Goal: Task Accomplishment & Management: Manage account settings

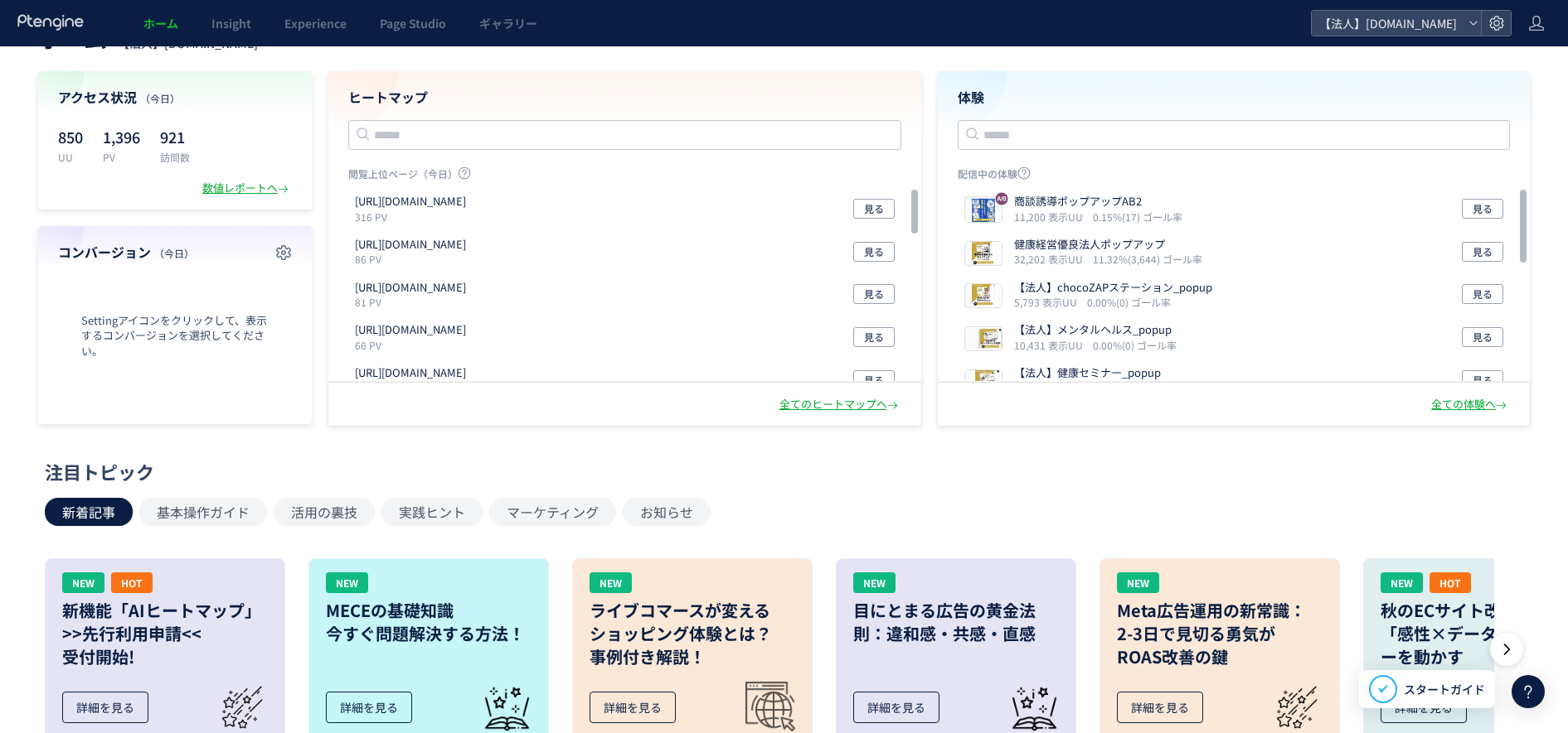
scroll to position [69, 0]
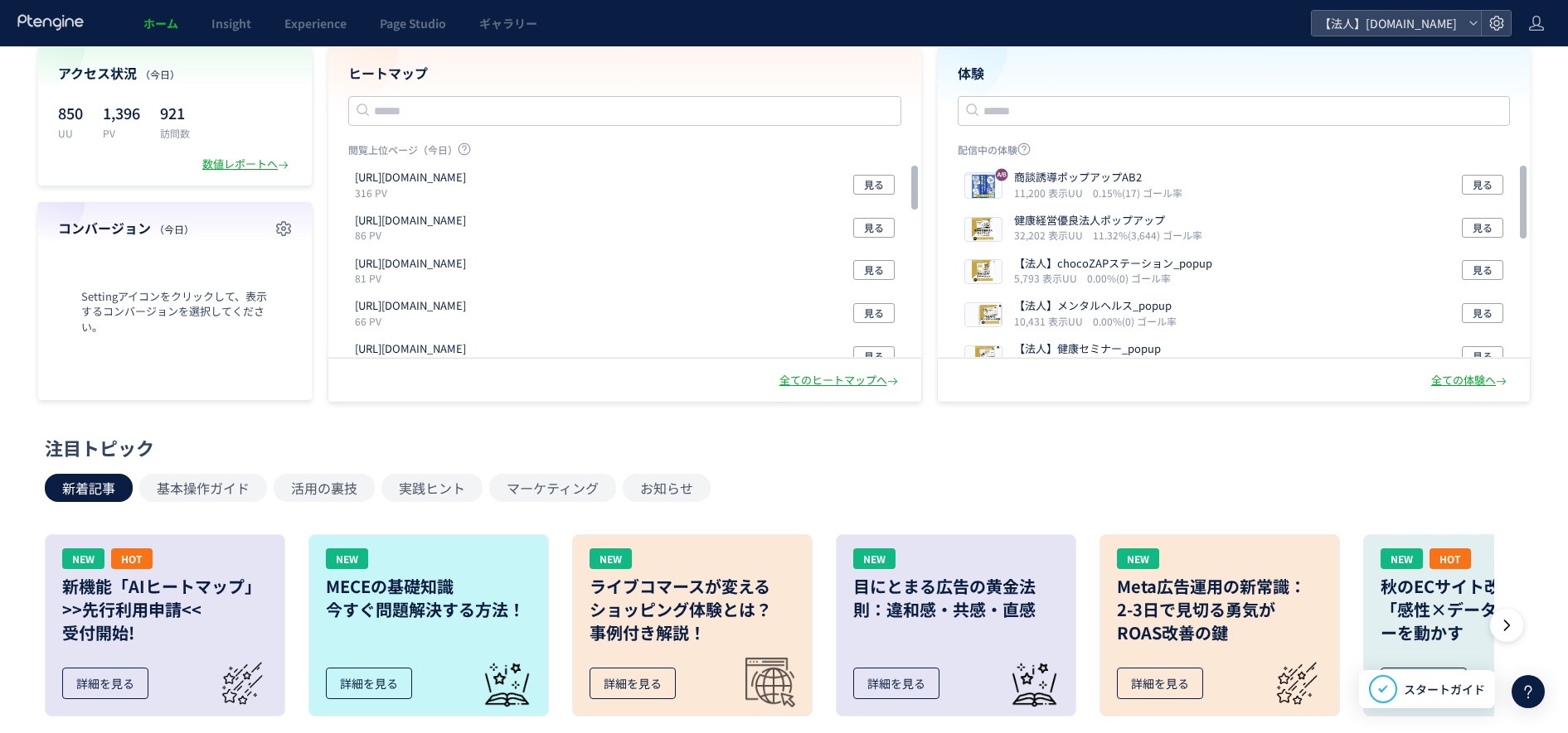
click at [159, 296] on span "Settingアイコンをクリックして、表示するコンバージョンを選択してください。" at bounding box center [174, 312] width 233 height 47
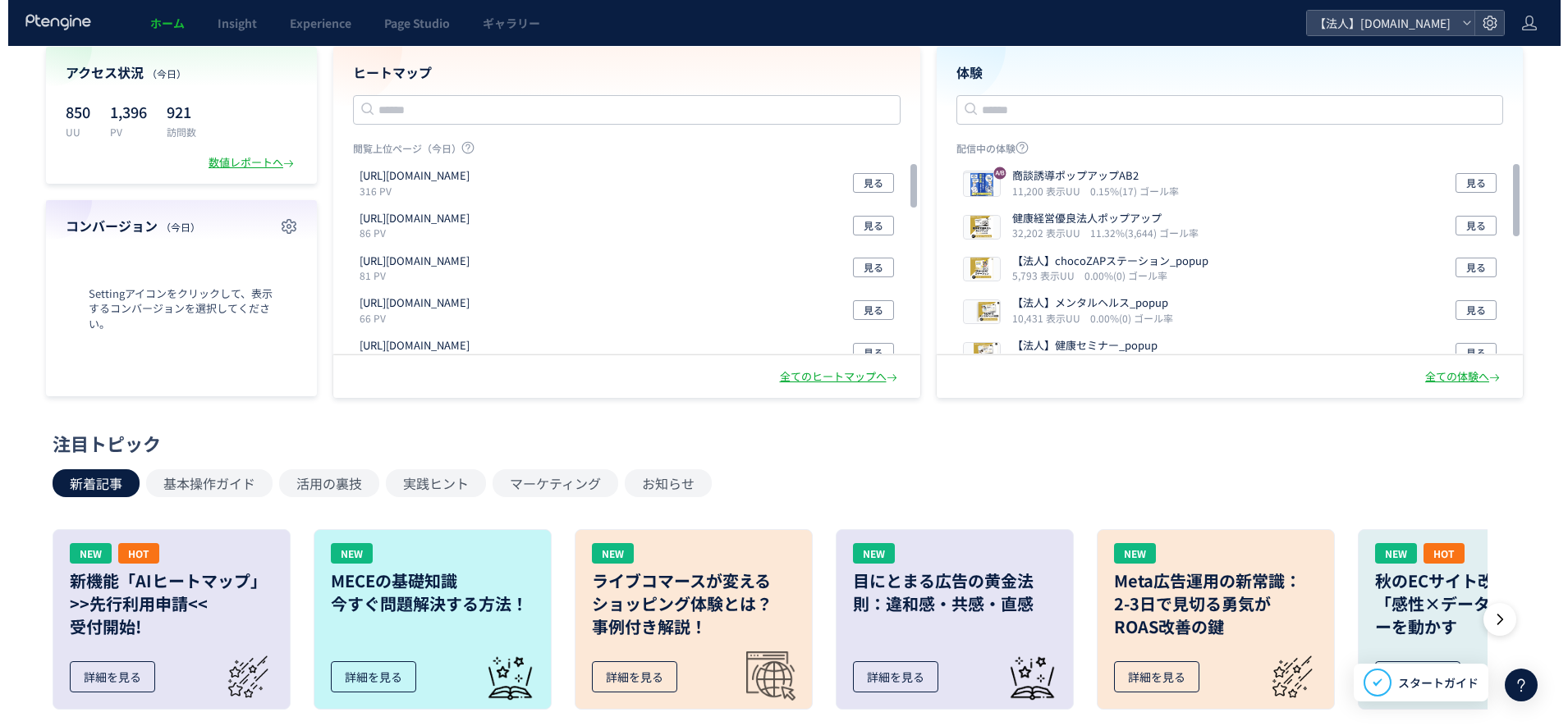
scroll to position [0, 0]
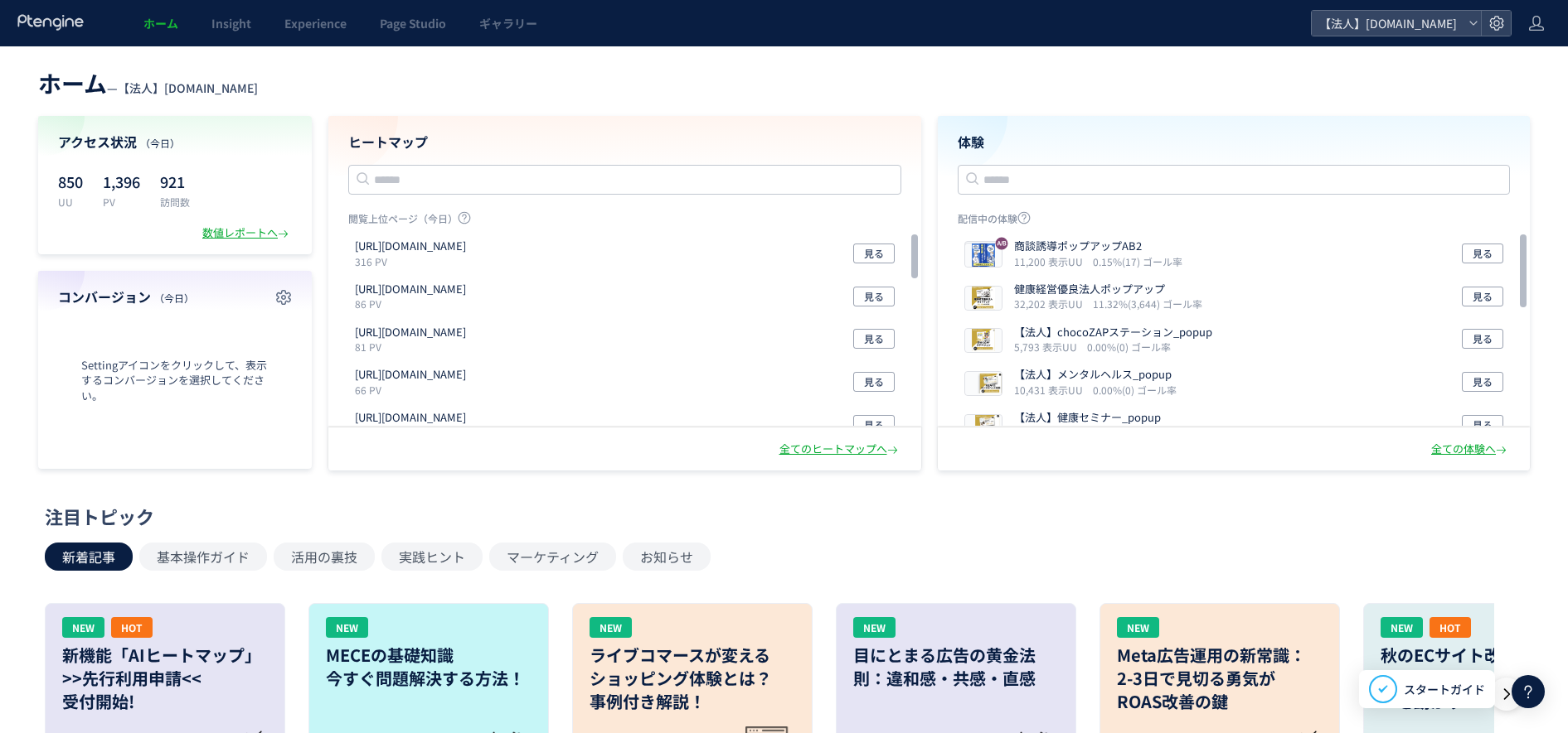
click at [163, 21] on span "ホーム" at bounding box center [160, 24] width 35 height 17
click at [274, 293] on icon "button" at bounding box center [283, 297] width 20 height 20
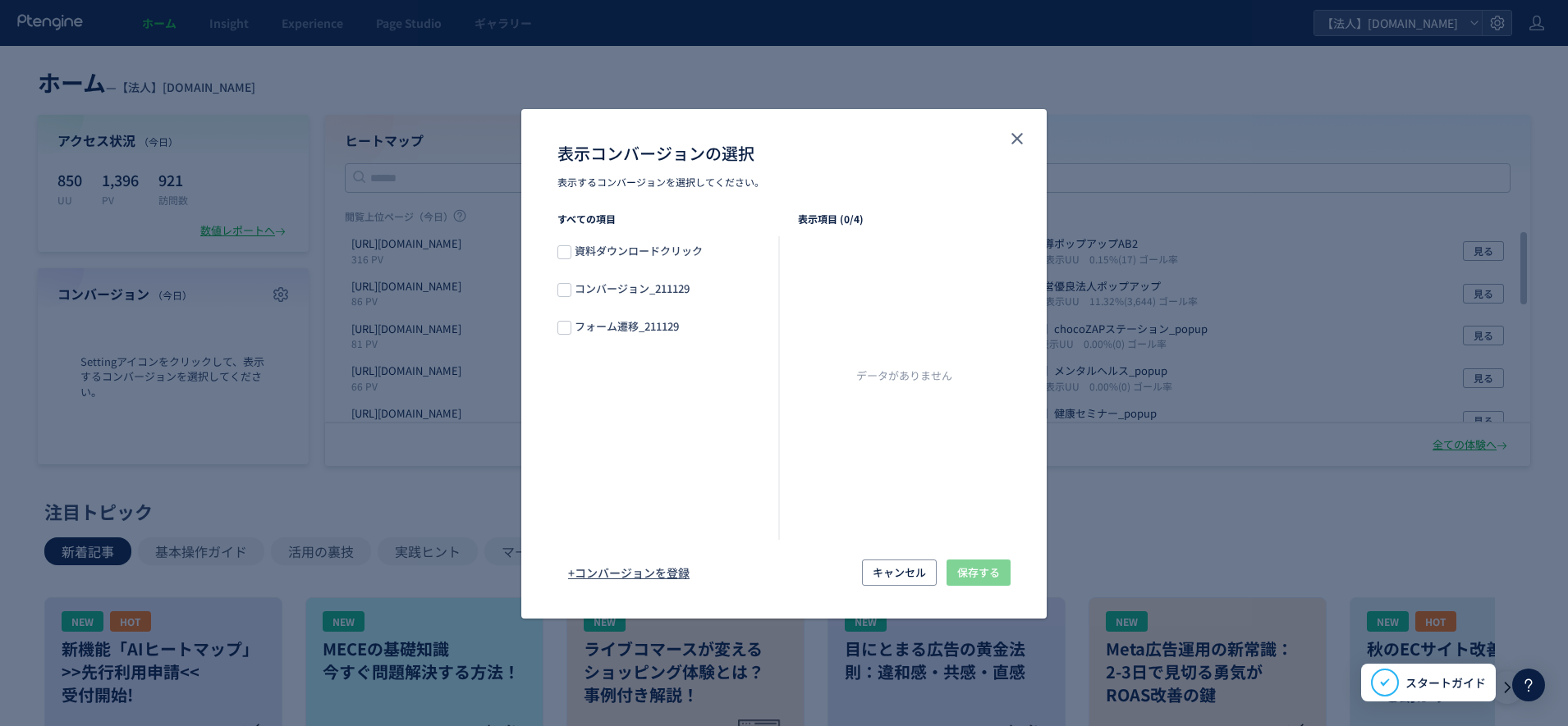
click at [664, 248] on span "資料ダウンロードクリック" at bounding box center [641, 251] width 140 height 18
click at [987, 579] on span "保存する" at bounding box center [979, 572] width 43 height 26
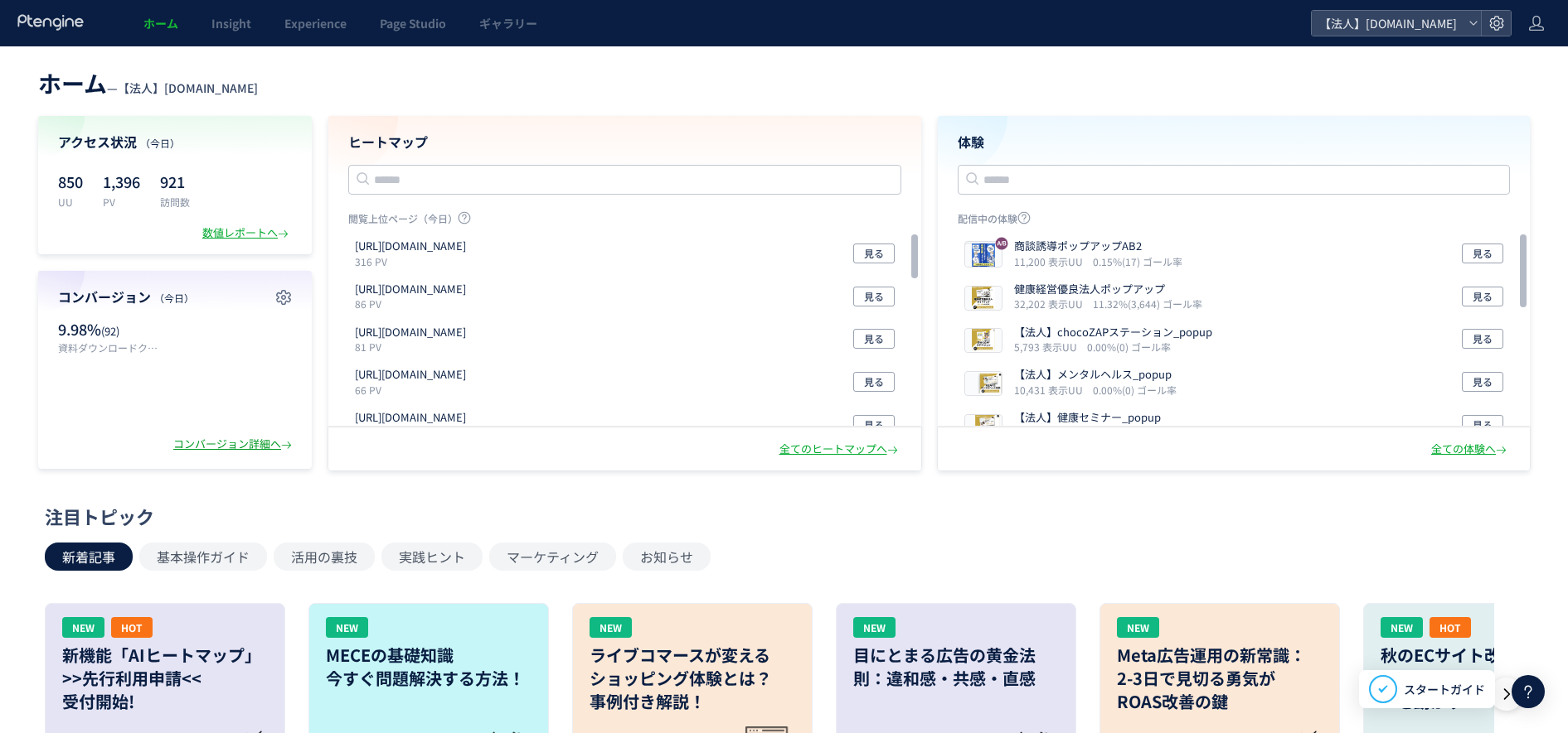
click at [239, 438] on div "コンバージョン詳細へ" at bounding box center [234, 445] width 122 height 16
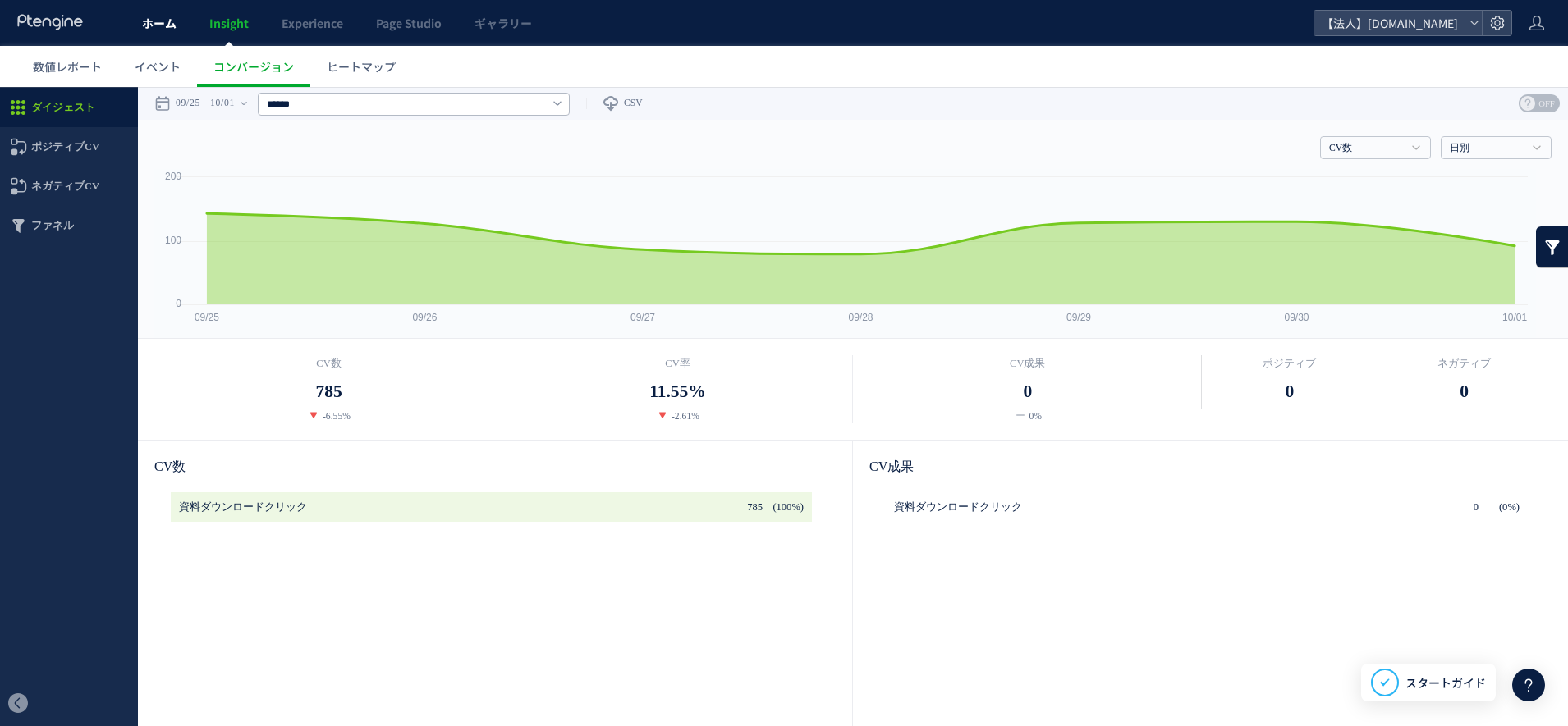
click at [166, 9] on link "ホーム" at bounding box center [159, 23] width 67 height 46
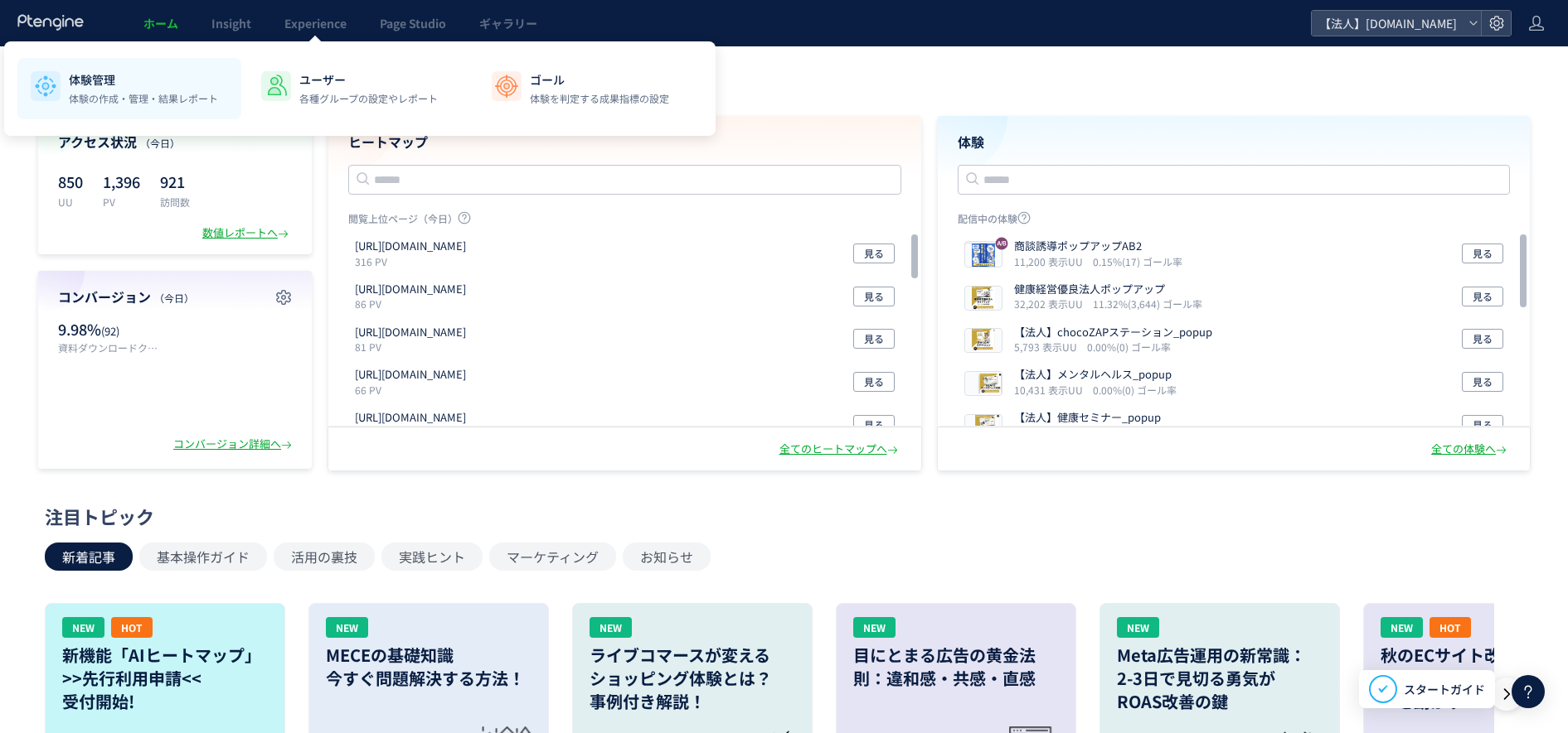
click at [83, 98] on p "体験の作成・管理・結果レポート" at bounding box center [143, 98] width 149 height 15
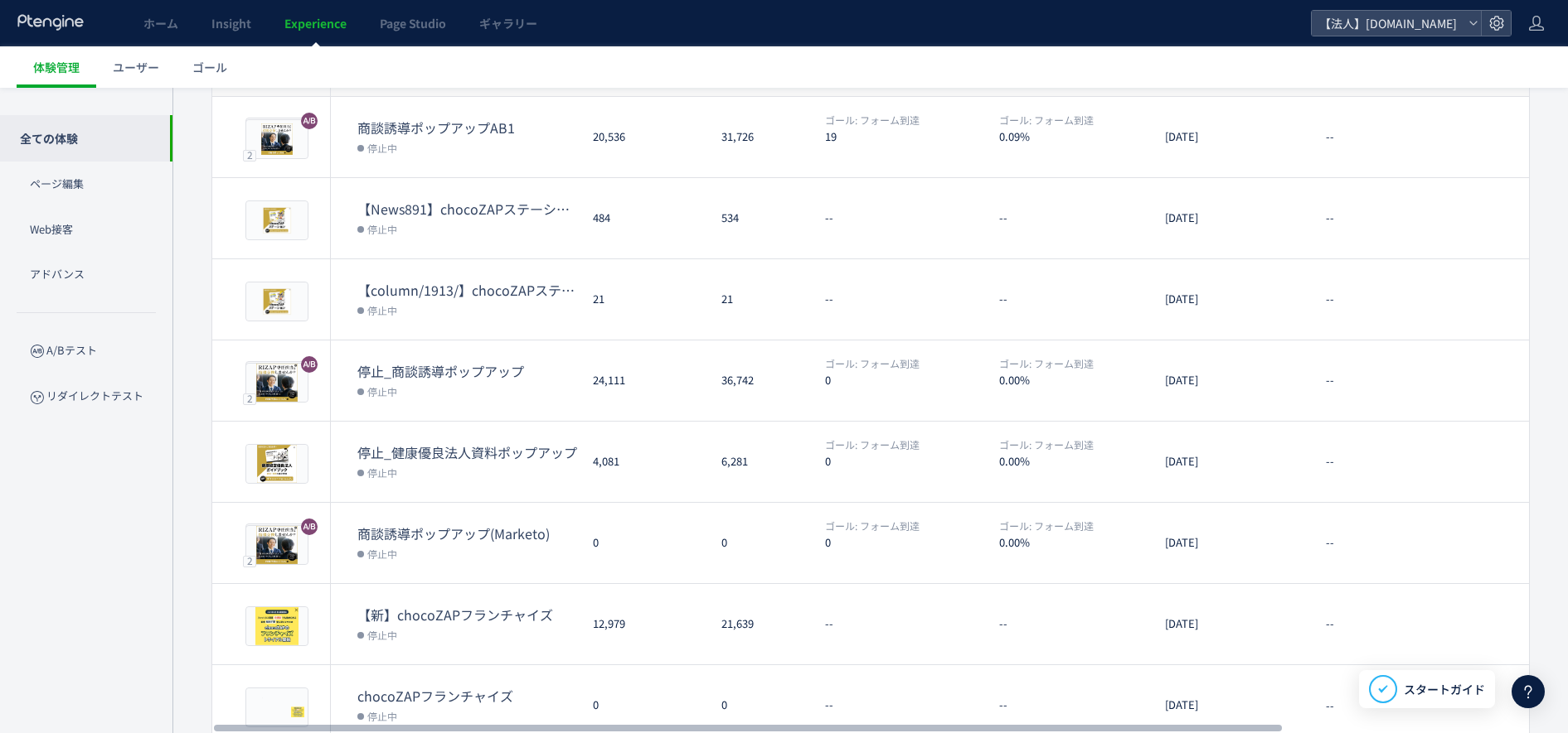
scroll to position [411, 0]
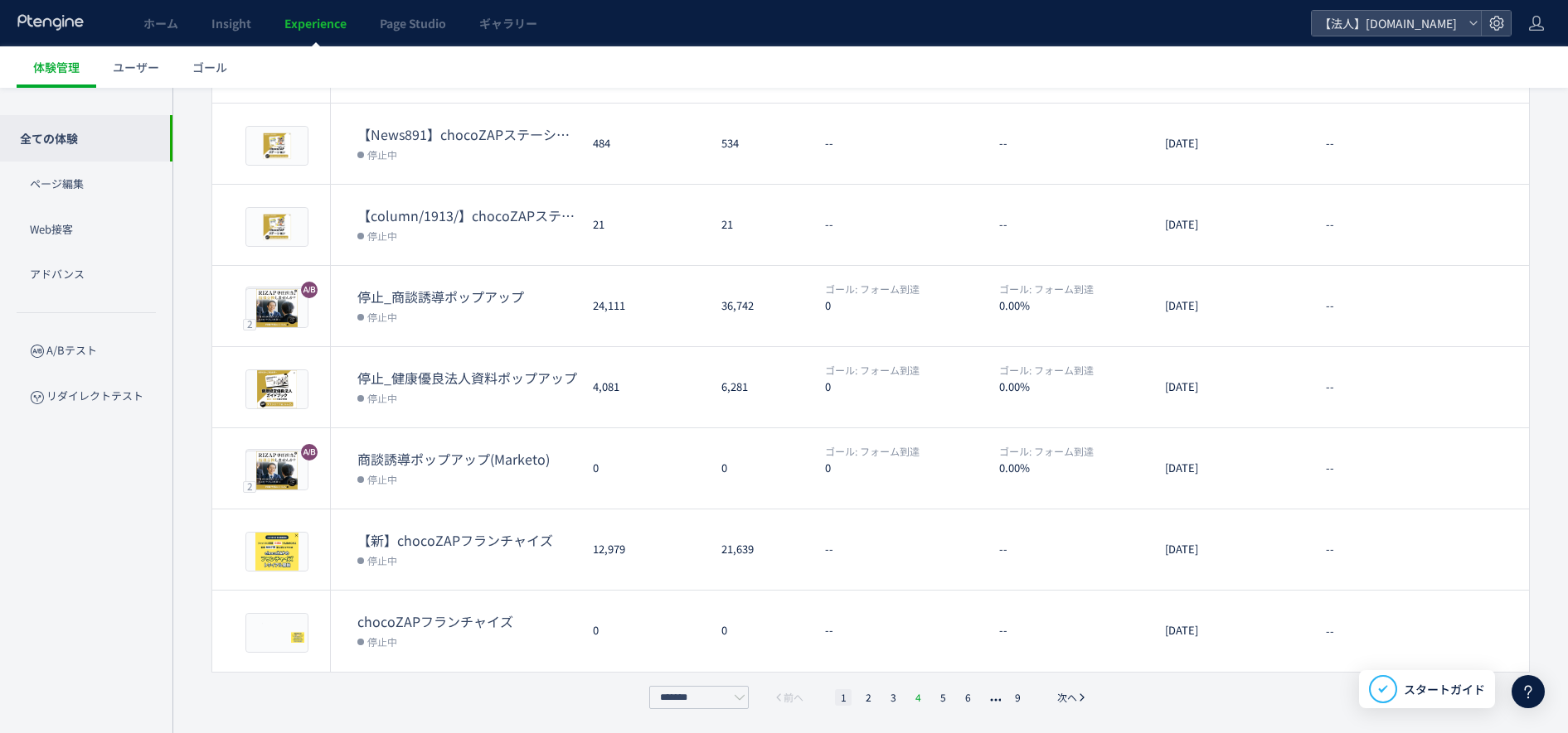
click at [925, 698] on li "4" at bounding box center [918, 697] width 17 height 17
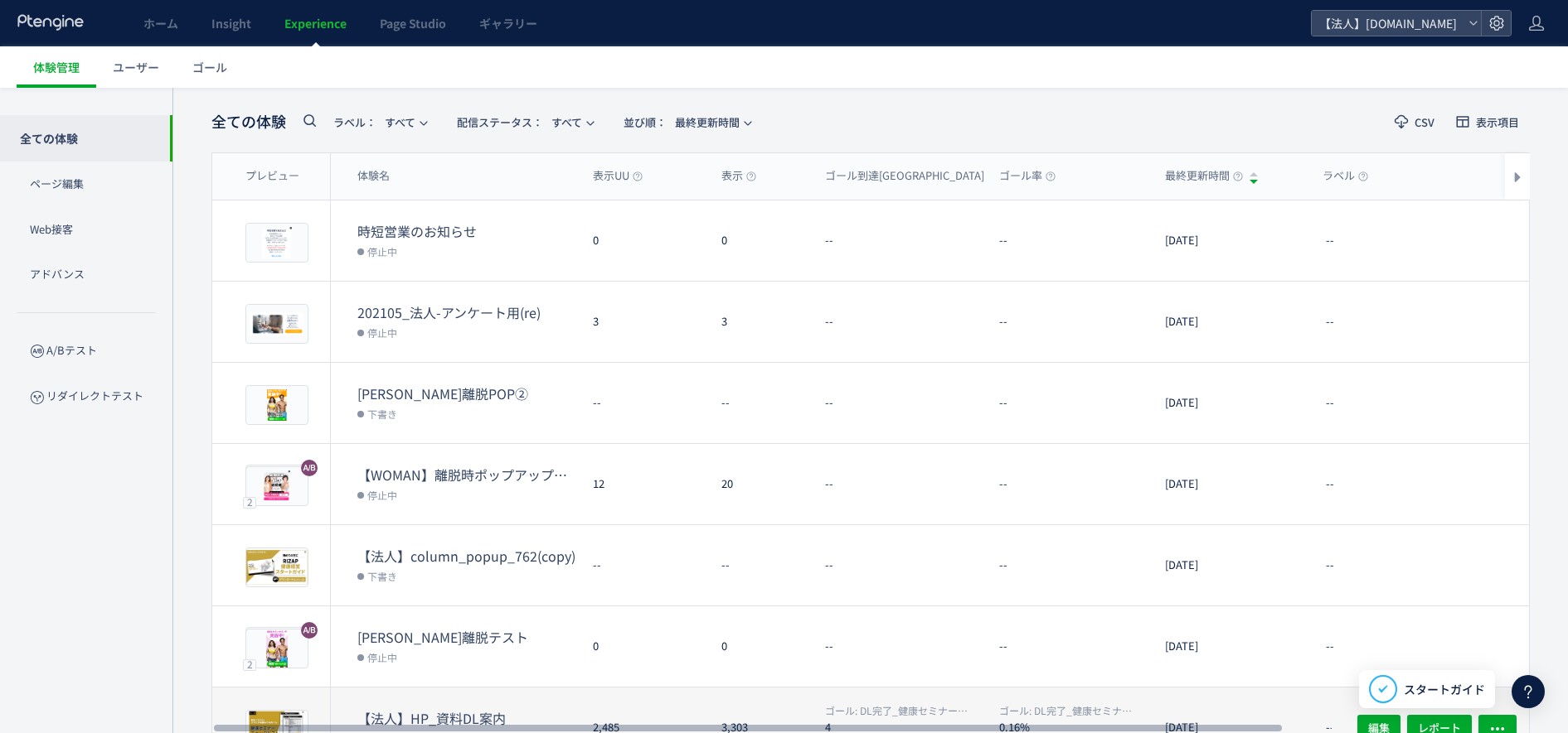
scroll to position [0, 0]
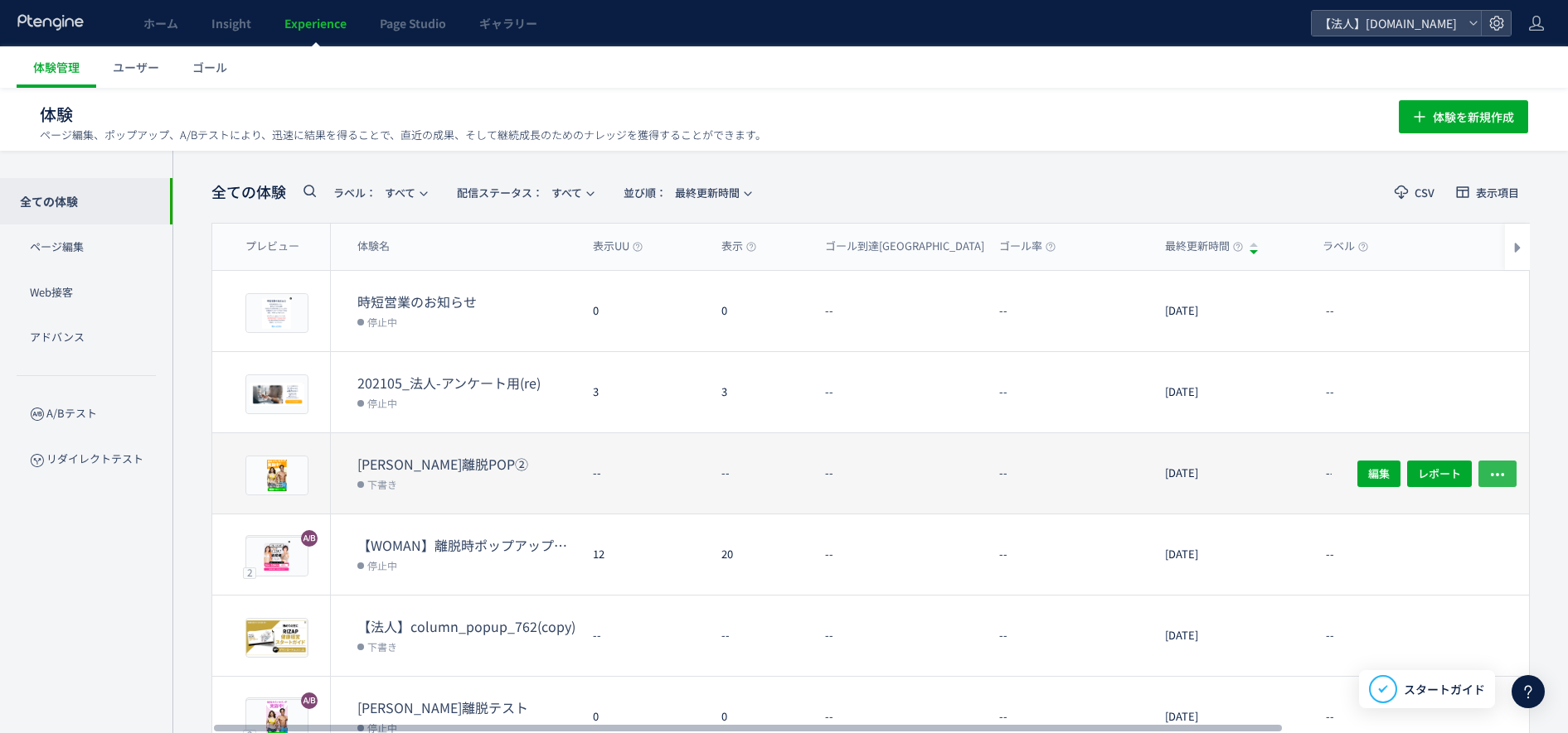
click at [1502, 473] on use "button" at bounding box center [1498, 475] width 14 height 3
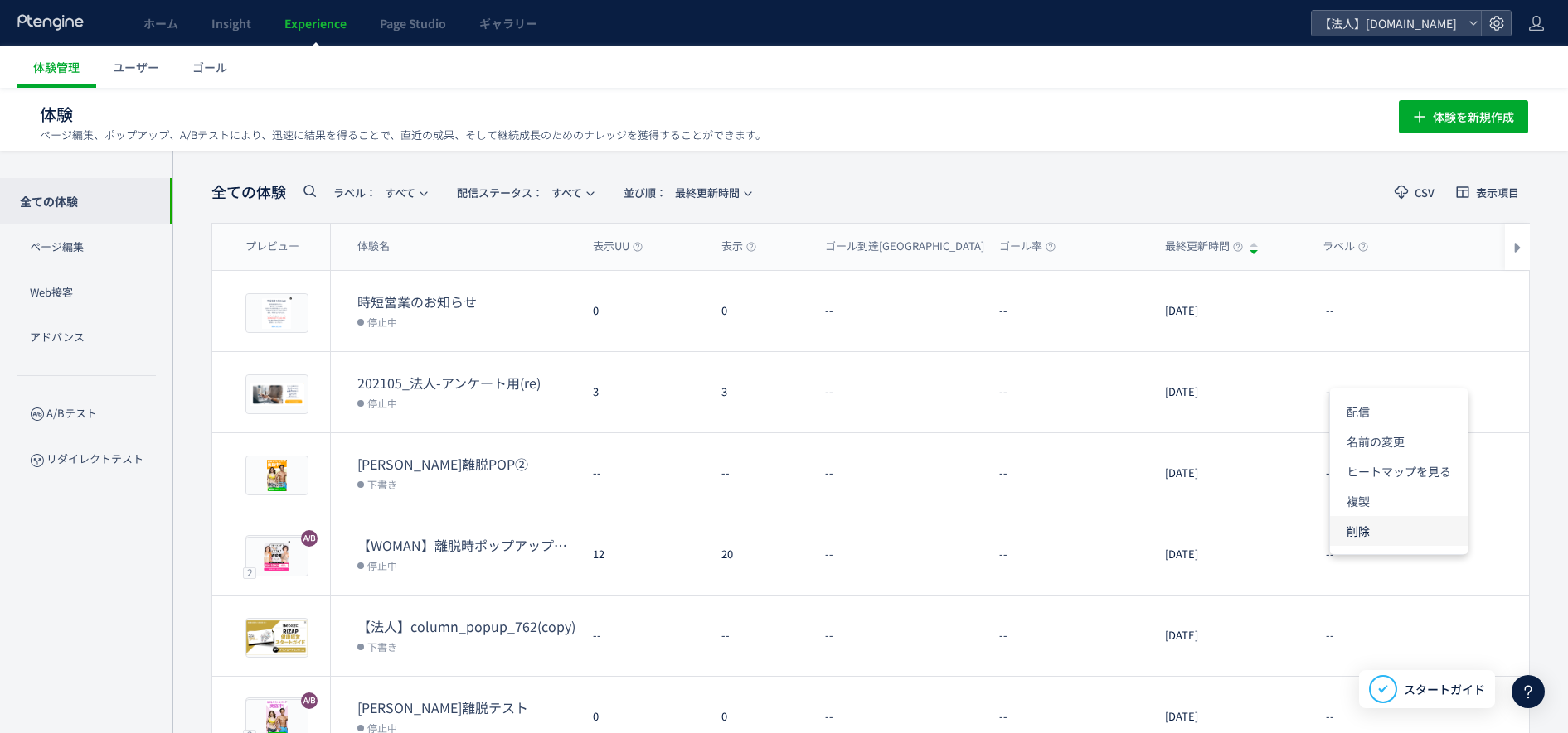
click at [1385, 530] on li "削除" at bounding box center [1398, 530] width 138 height 30
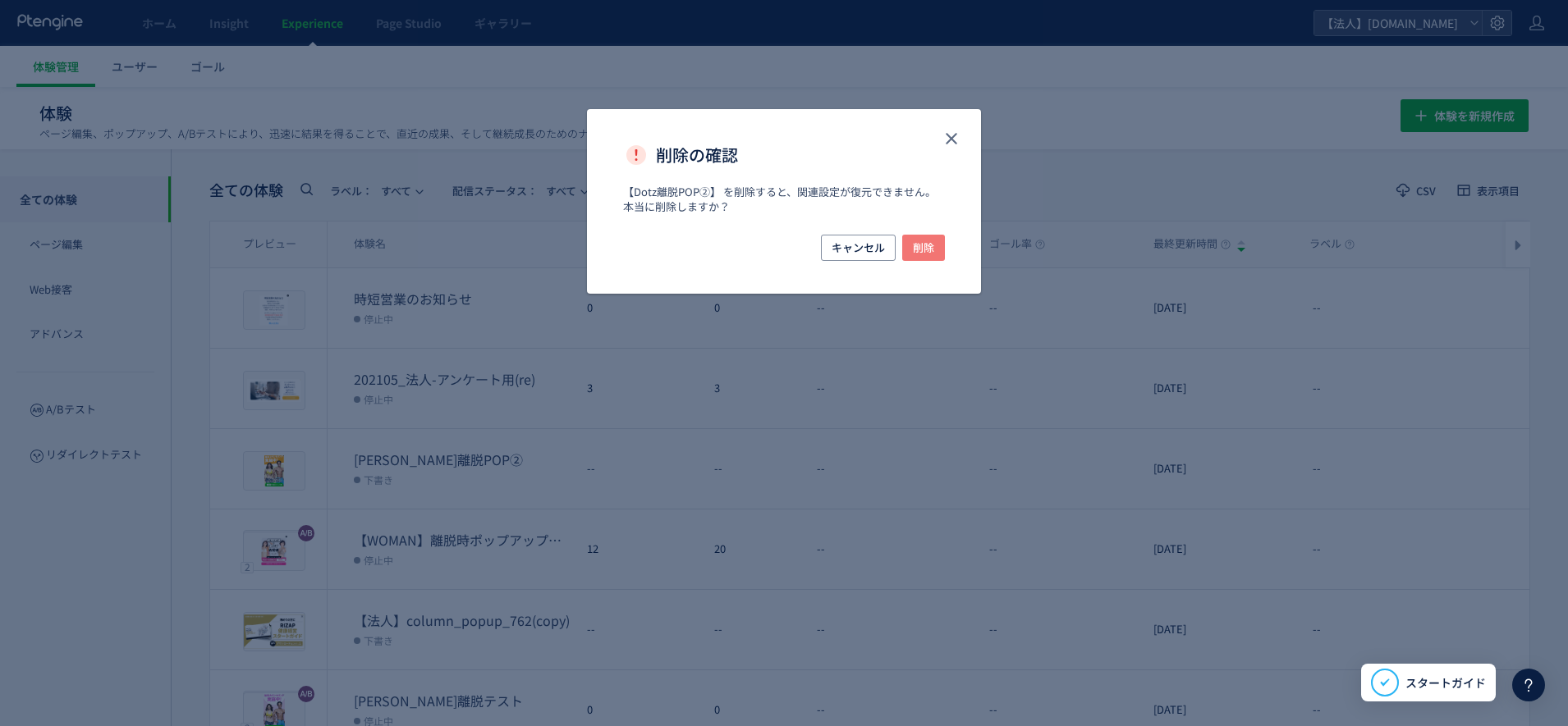
click at [927, 251] on span "削除" at bounding box center [923, 247] width 21 height 26
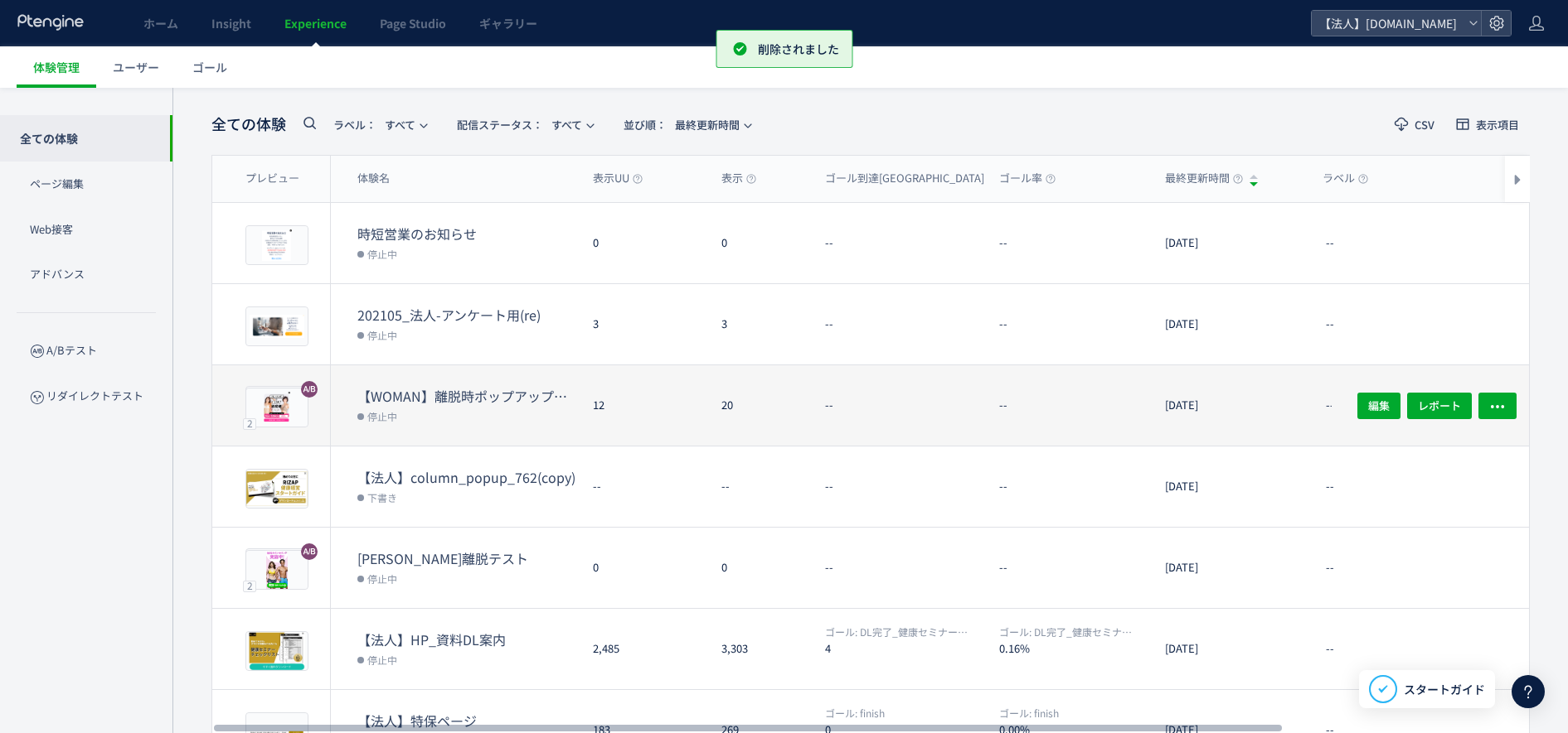
scroll to position [138, 0]
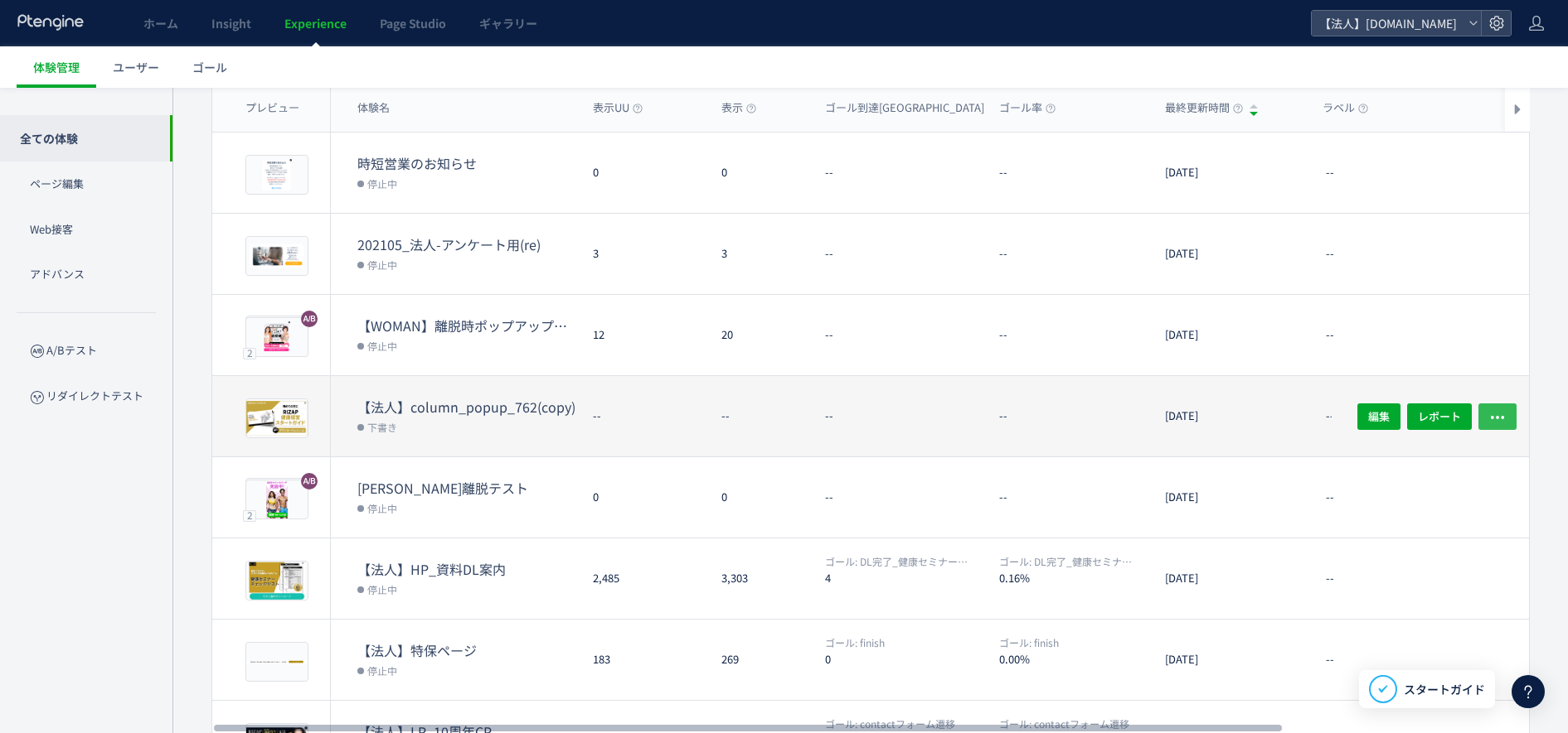
click at [1507, 420] on button "button" at bounding box center [1497, 416] width 38 height 26
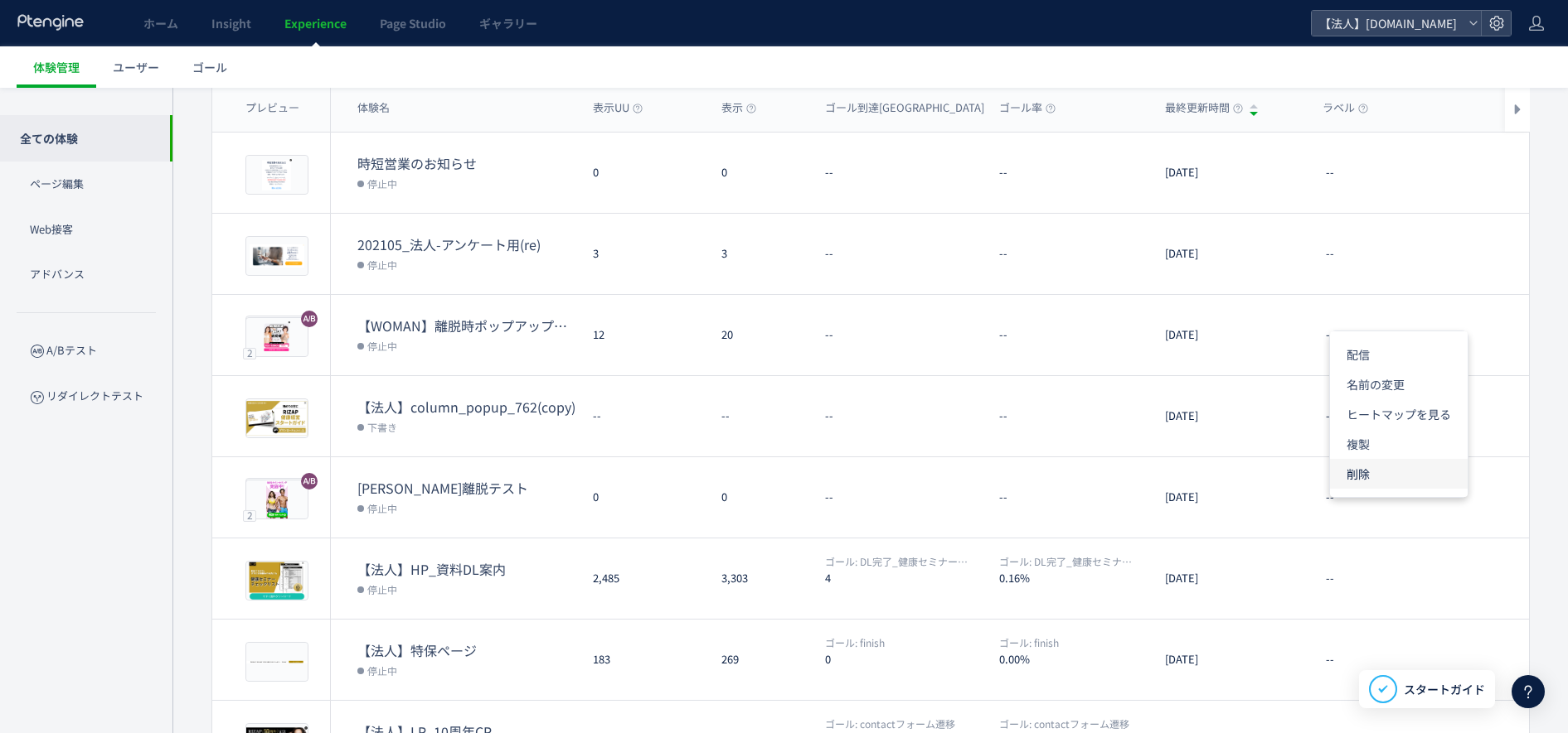
click at [1352, 474] on li "削除" at bounding box center [1398, 473] width 138 height 30
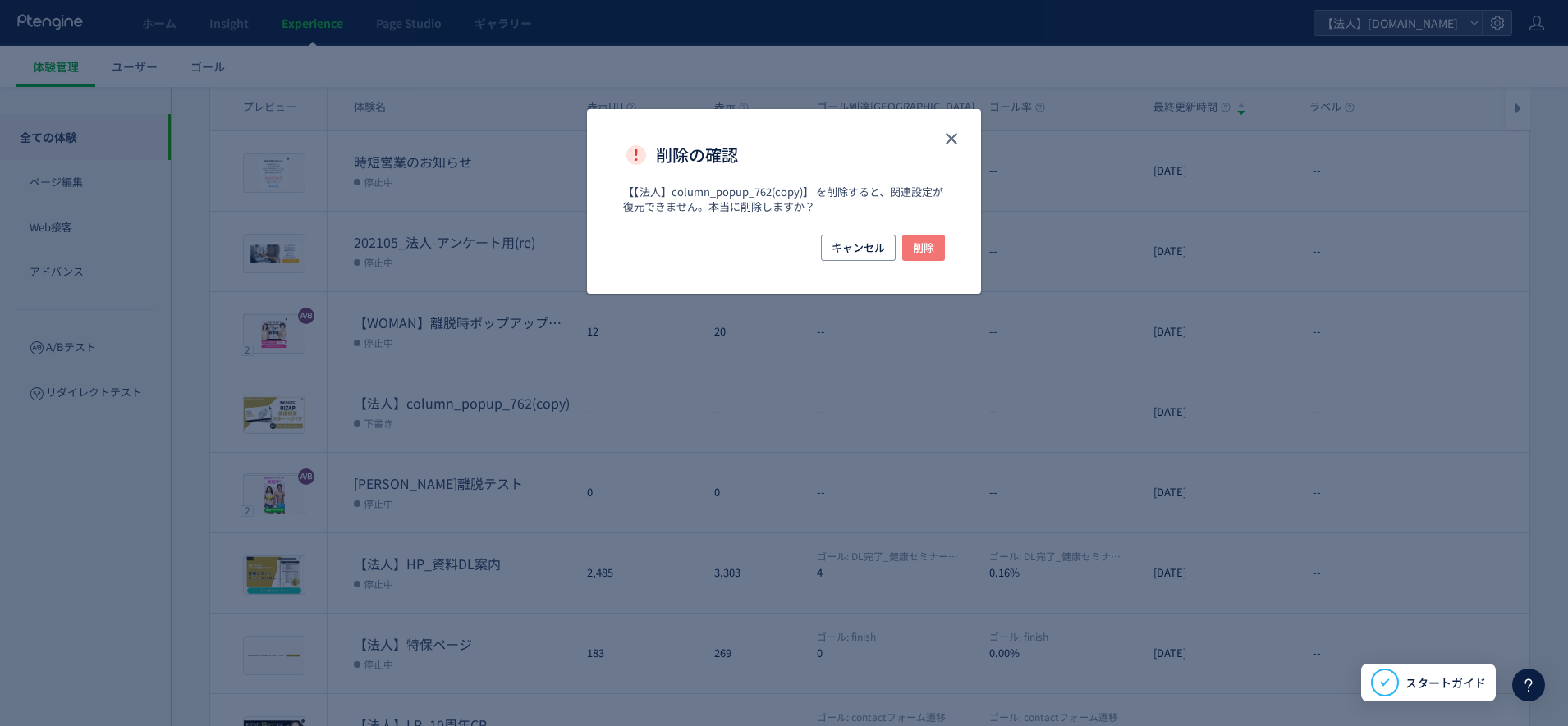
click at [922, 260] on span "削除" at bounding box center [923, 247] width 21 height 26
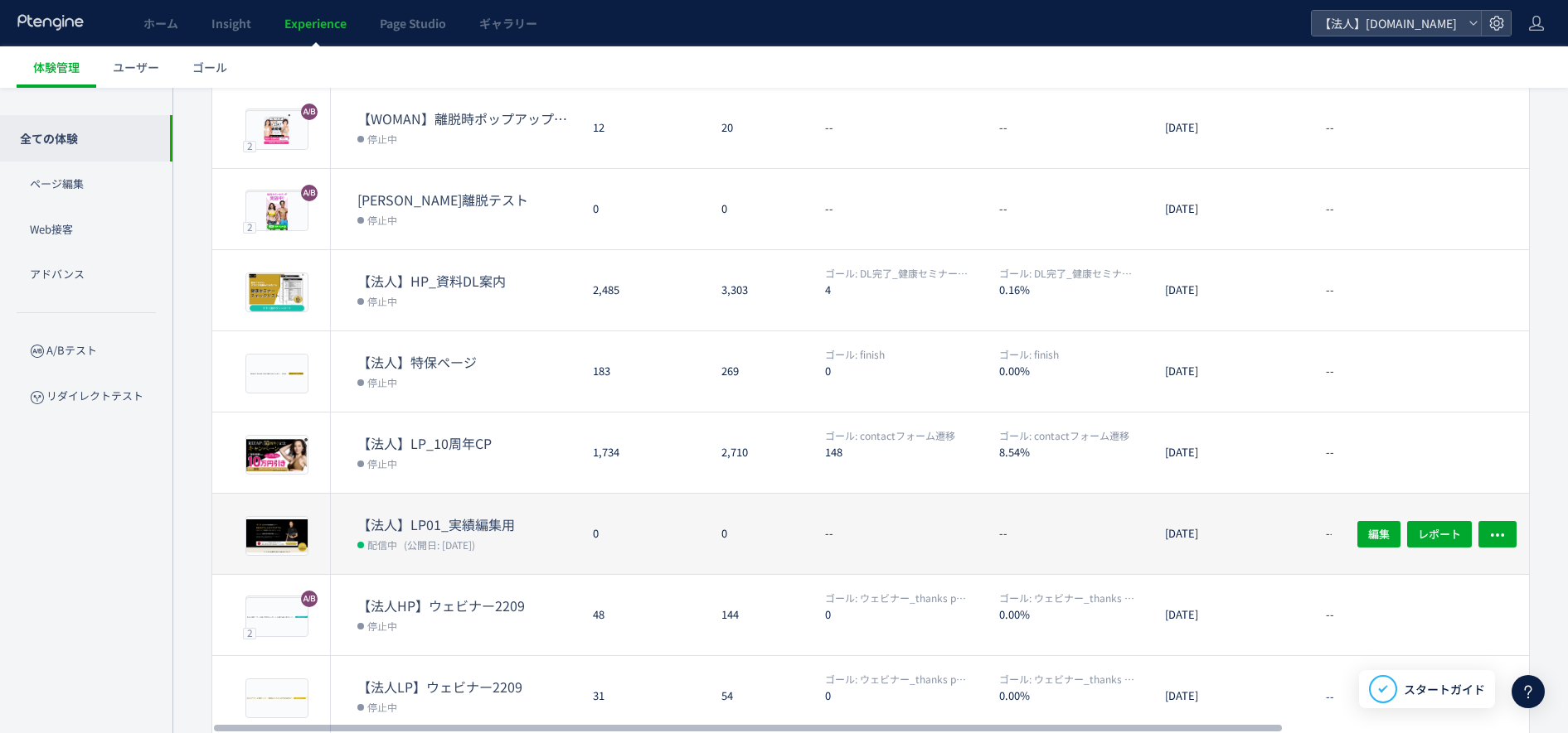
scroll to position [411, 0]
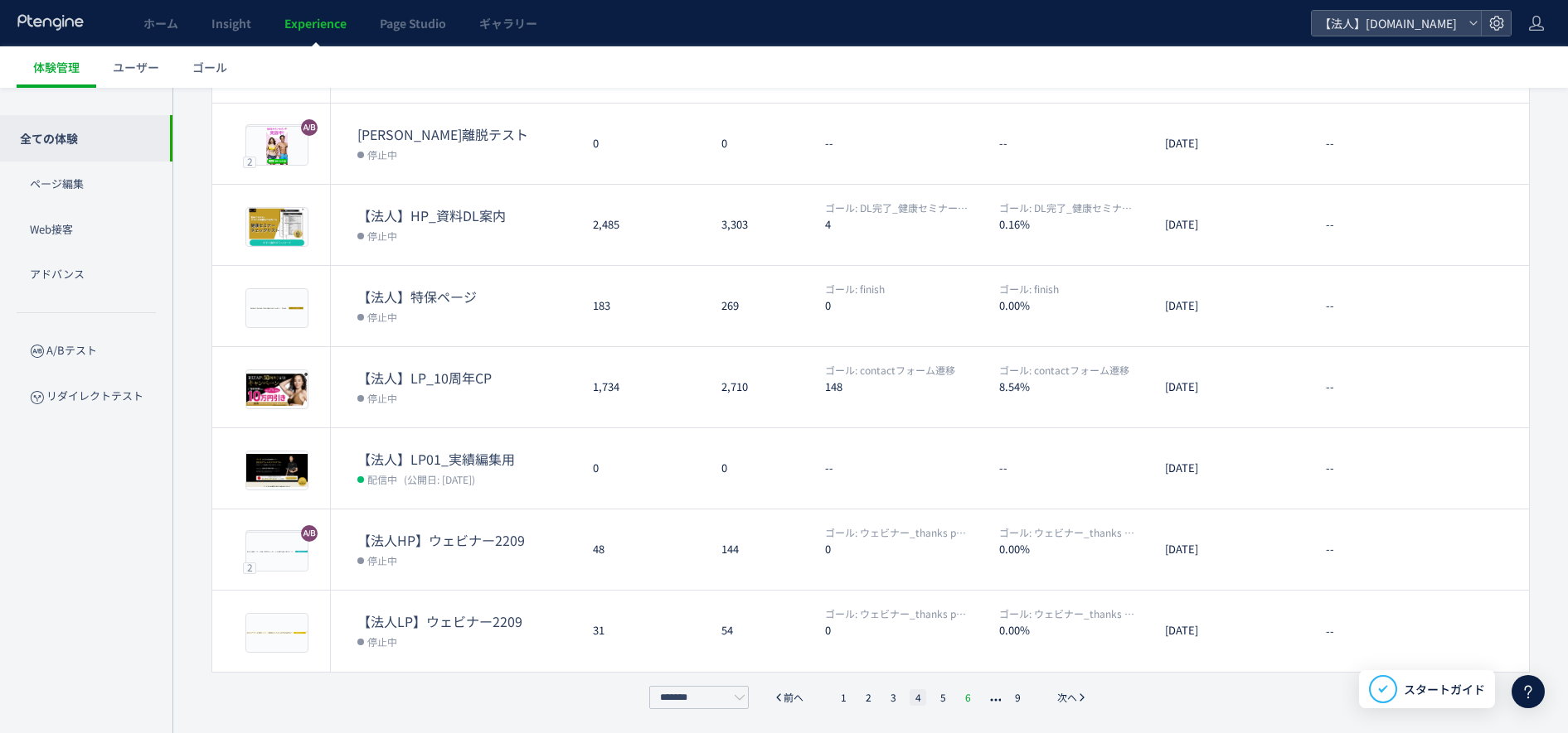
click at [950, 699] on li "5" at bounding box center [942, 697] width 17 height 17
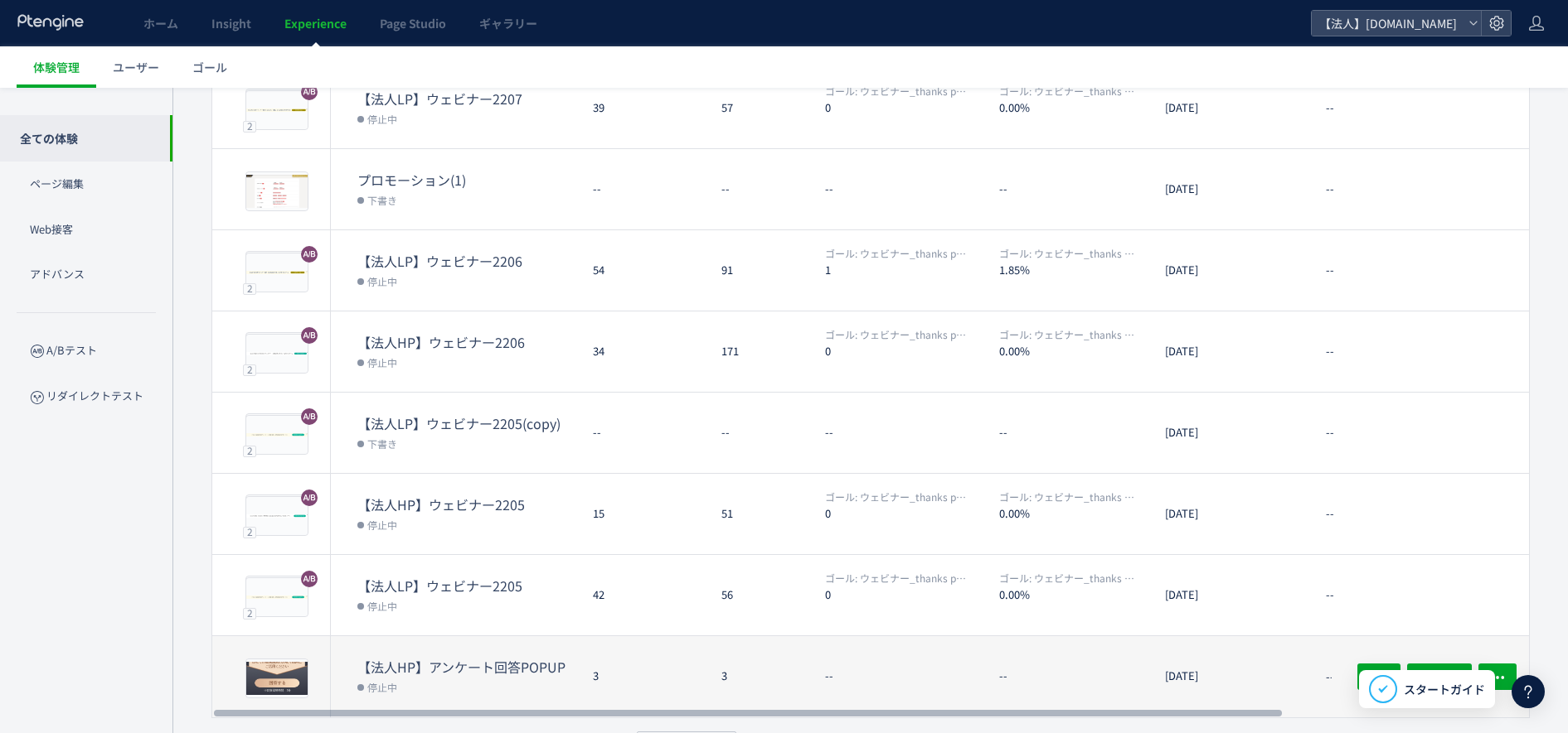
scroll to position [342, 0]
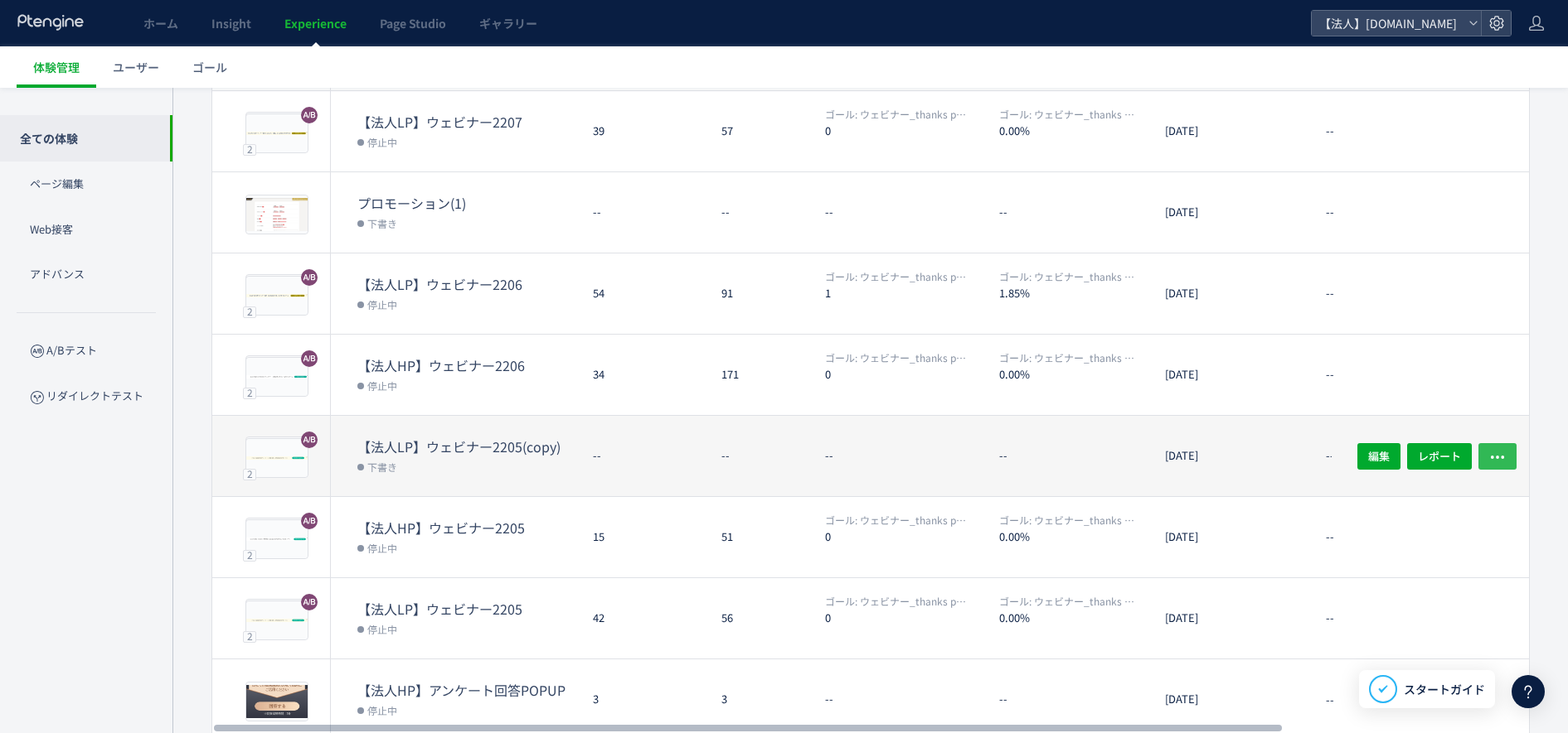
click at [1491, 456] on use "button" at bounding box center [1498, 457] width 14 height 3
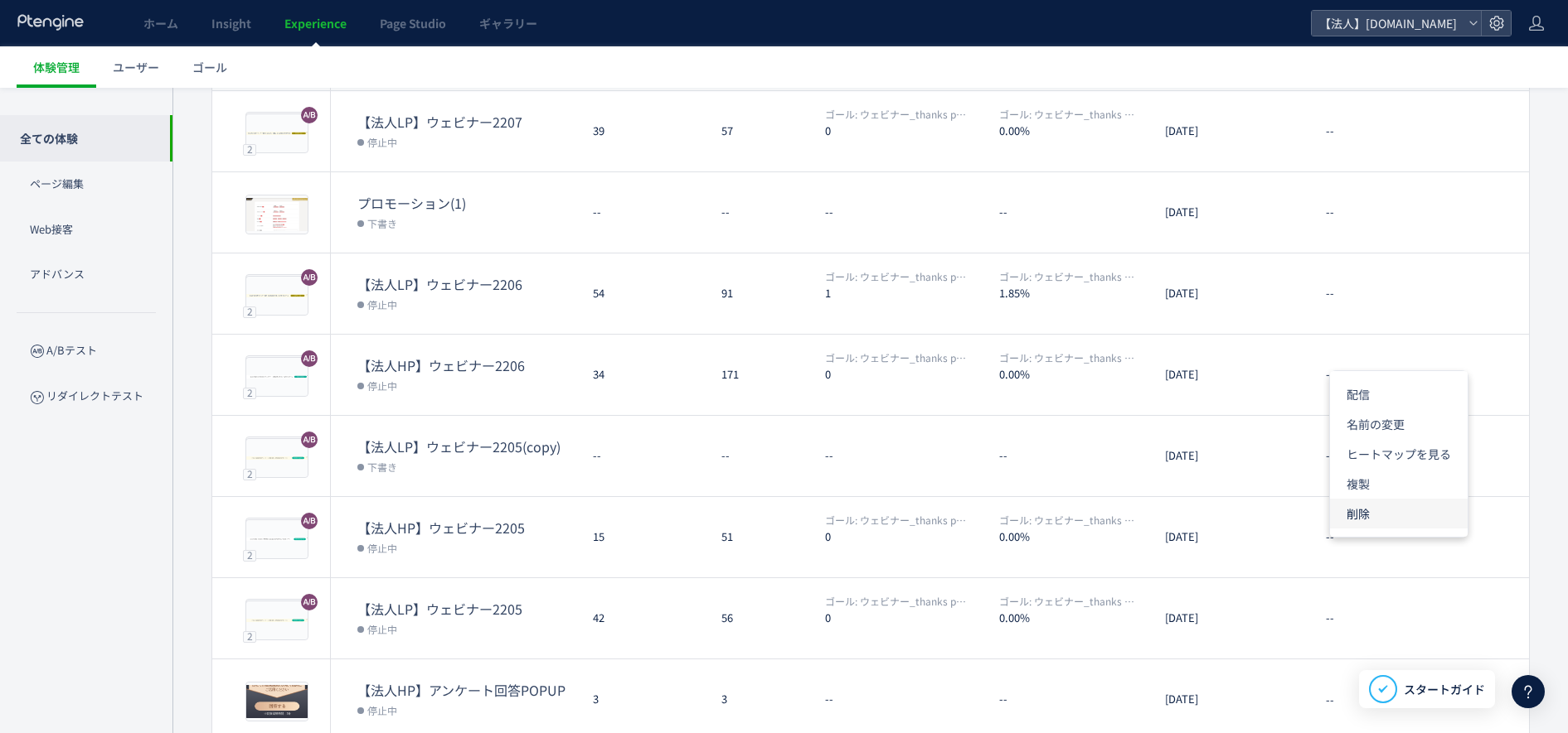
click at [1359, 514] on li "削除" at bounding box center [1398, 513] width 138 height 30
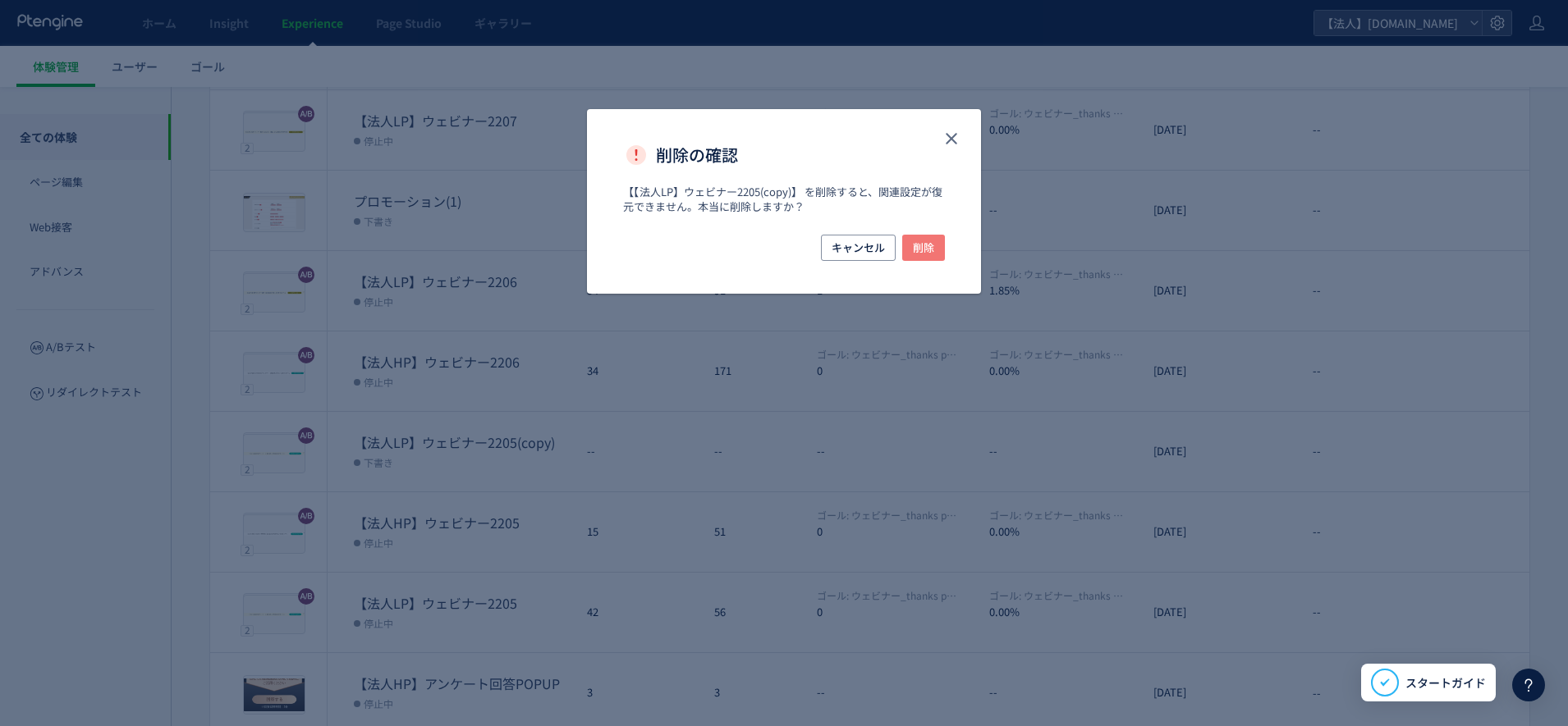
click at [927, 248] on span "削除" at bounding box center [923, 247] width 21 height 26
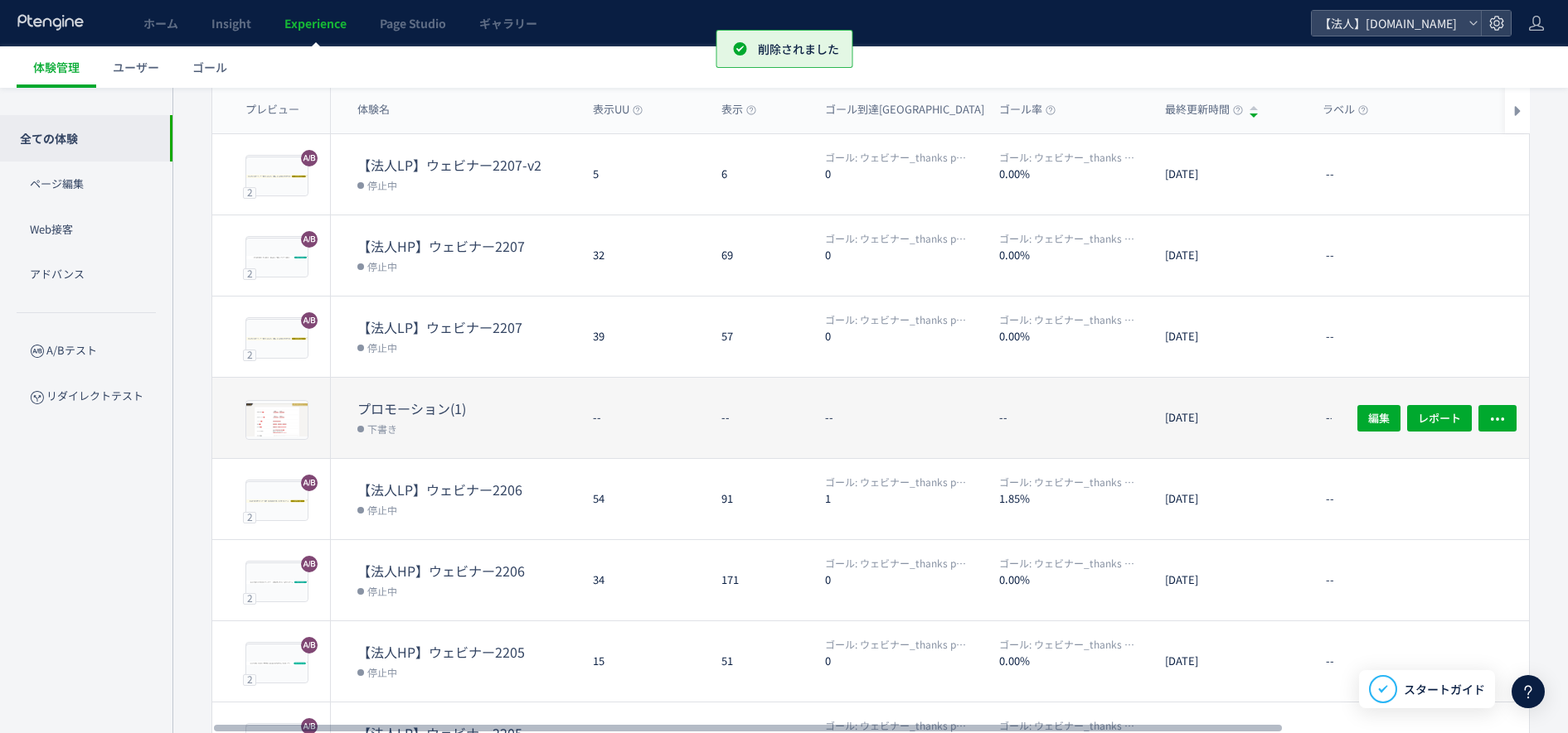
scroll to position [135, 0]
click at [1493, 409] on span "button" at bounding box center [1498, 418] width 17 height 26
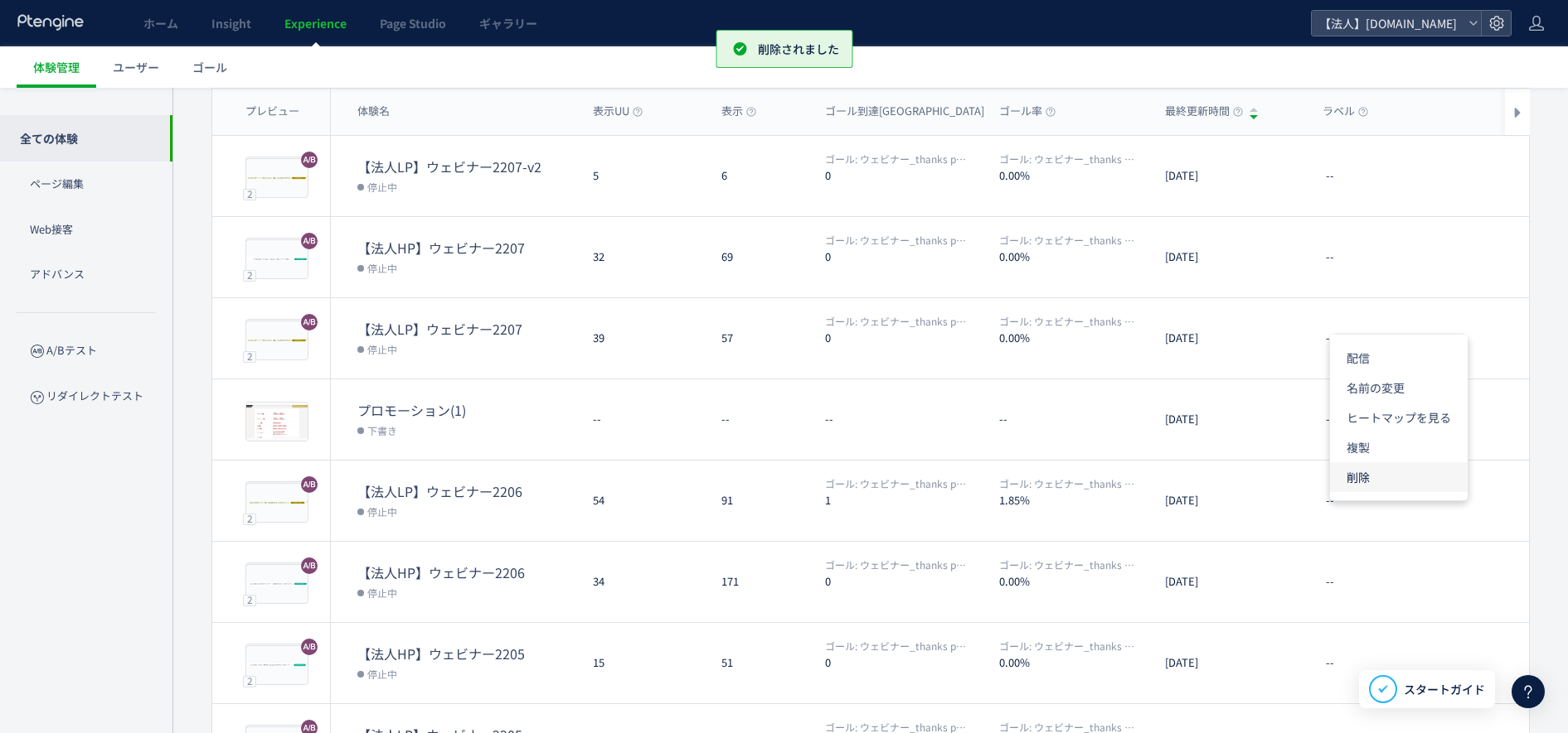
click at [1356, 473] on li "削除" at bounding box center [1398, 477] width 138 height 30
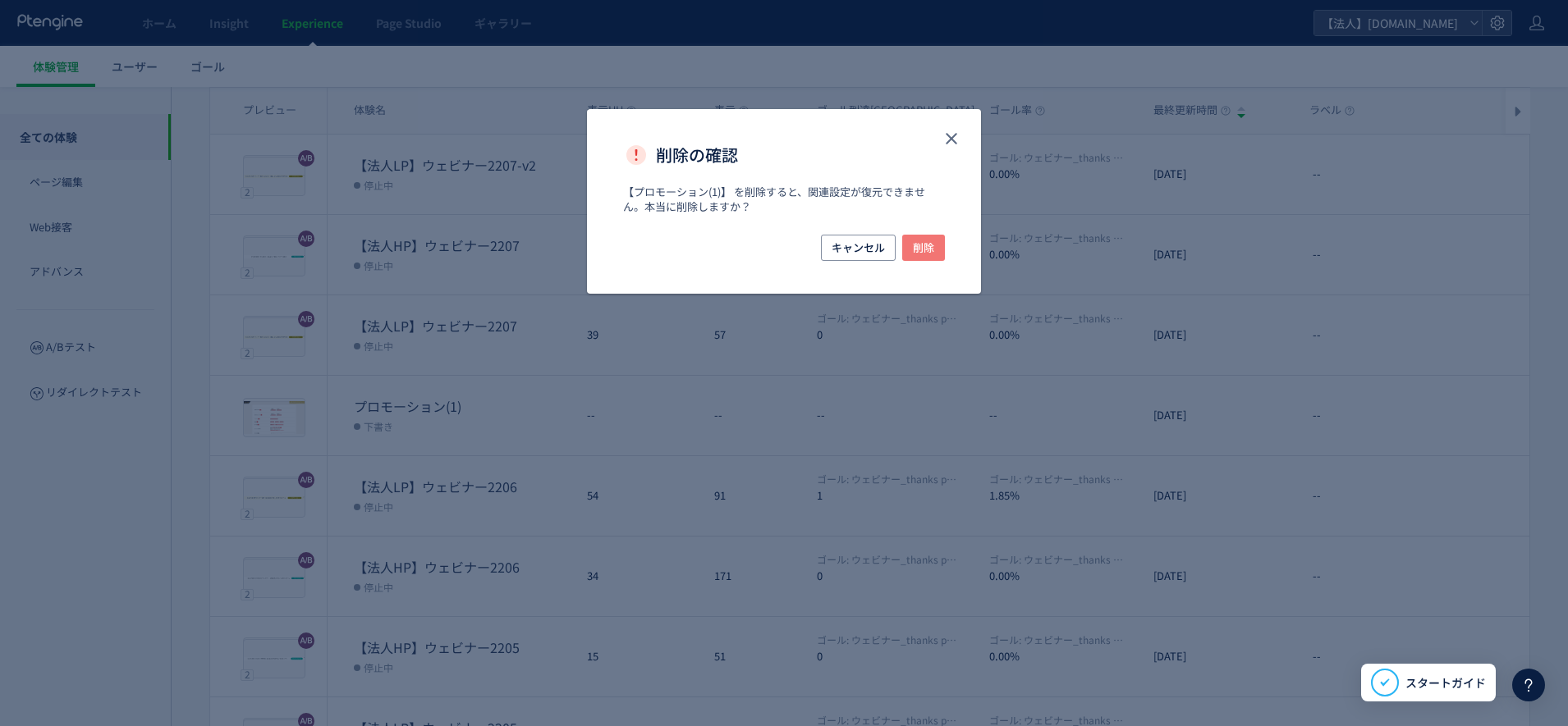
click at [924, 245] on span "削除" at bounding box center [923, 247] width 21 height 26
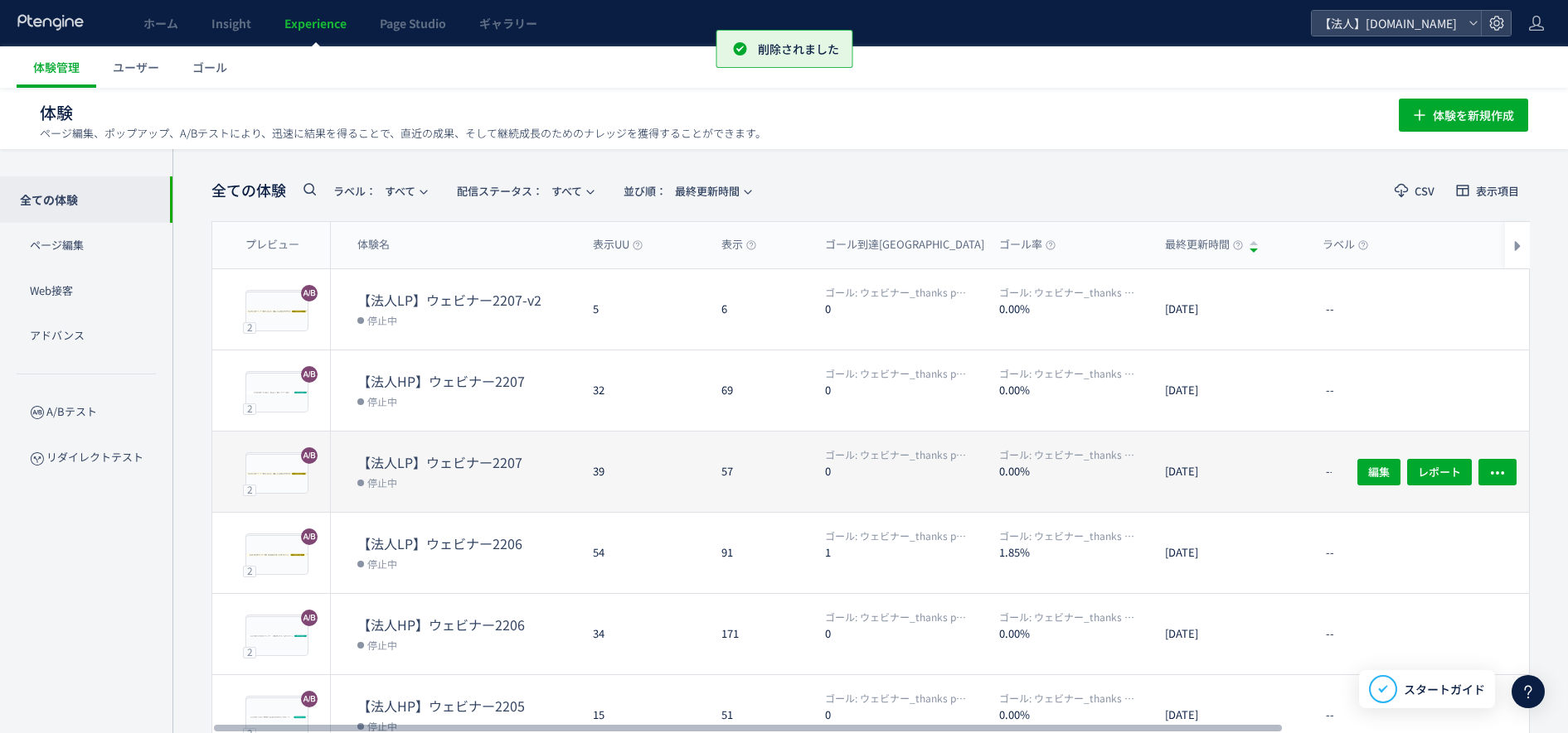
scroll to position [0, 0]
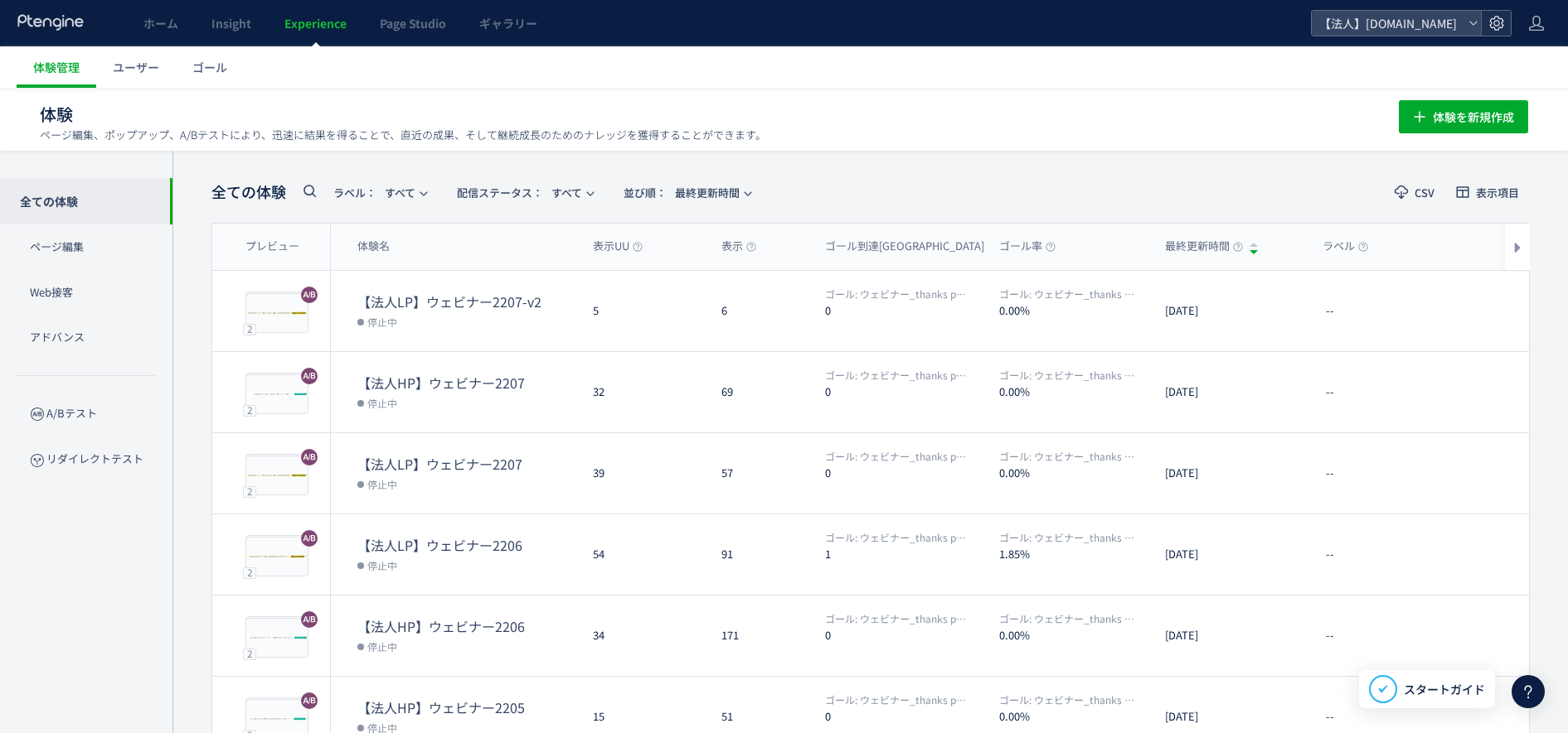
click at [1495, 24] on icon at bounding box center [1497, 24] width 17 height 17
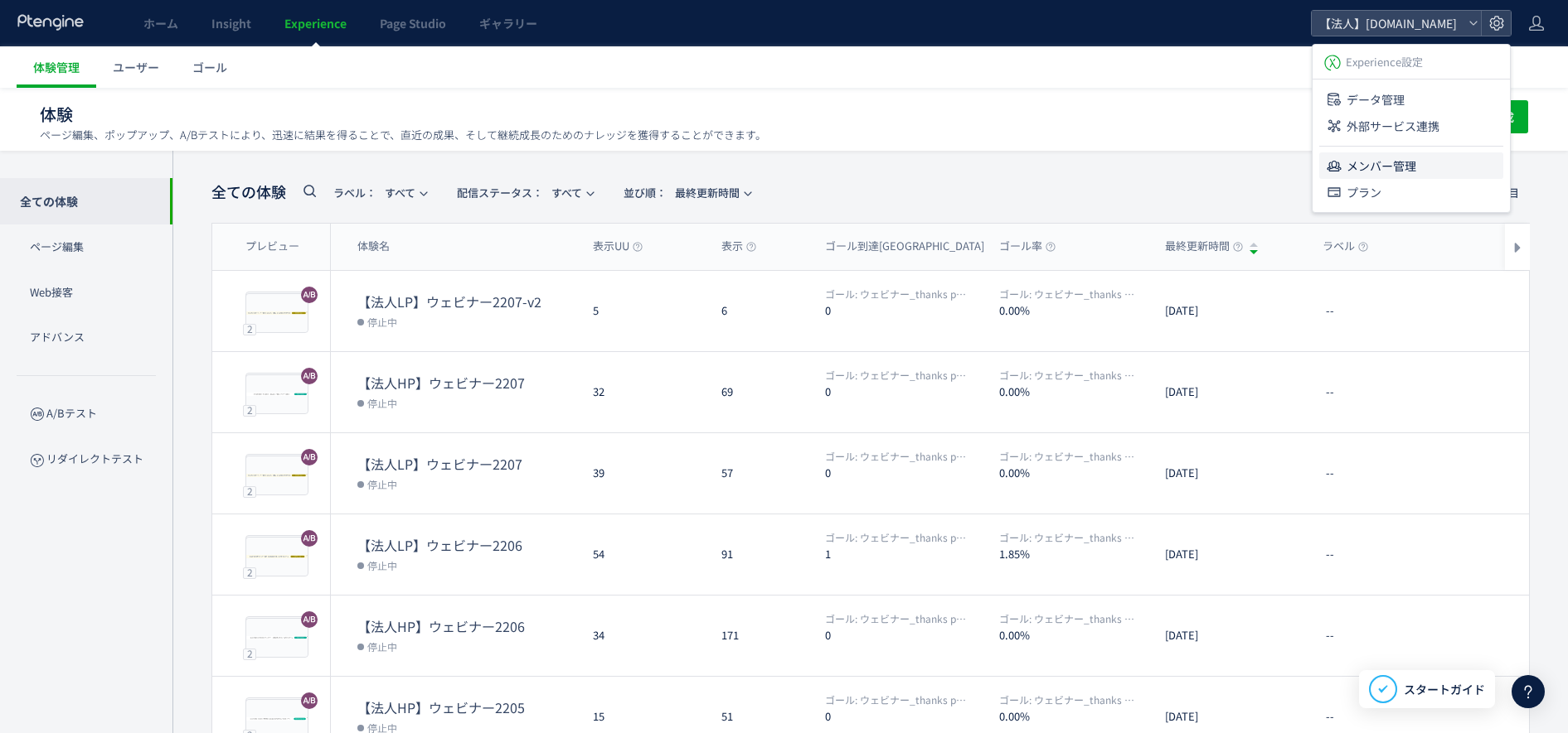
click at [1399, 159] on span "メンバー管理" at bounding box center [1381, 165] width 70 height 26
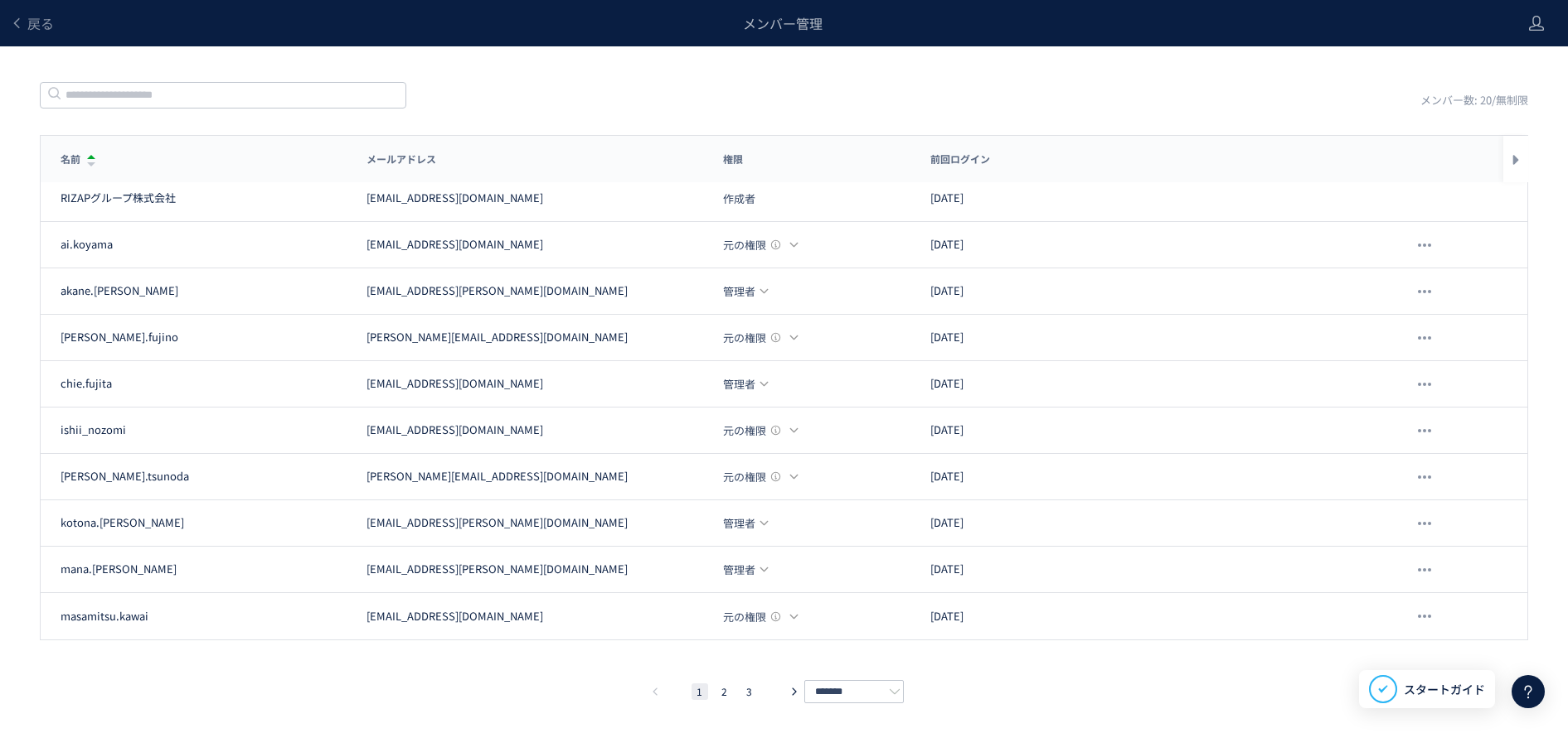
scroll to position [70, 0]
click at [798, 691] on icon "pagination" at bounding box center [795, 691] width 10 height 10
